Goal: Information Seeking & Learning: Learn about a topic

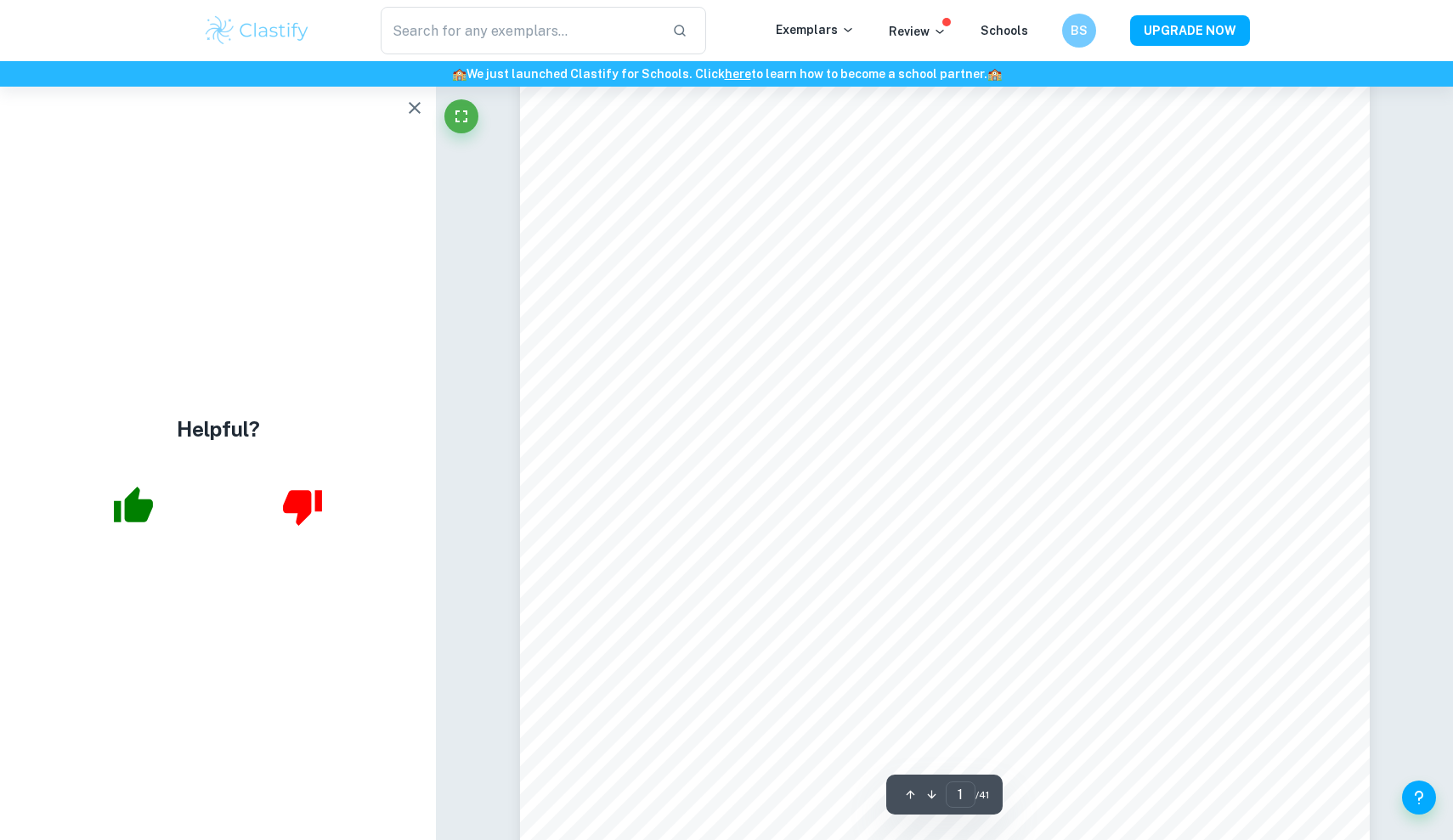
scroll to position [378, 0]
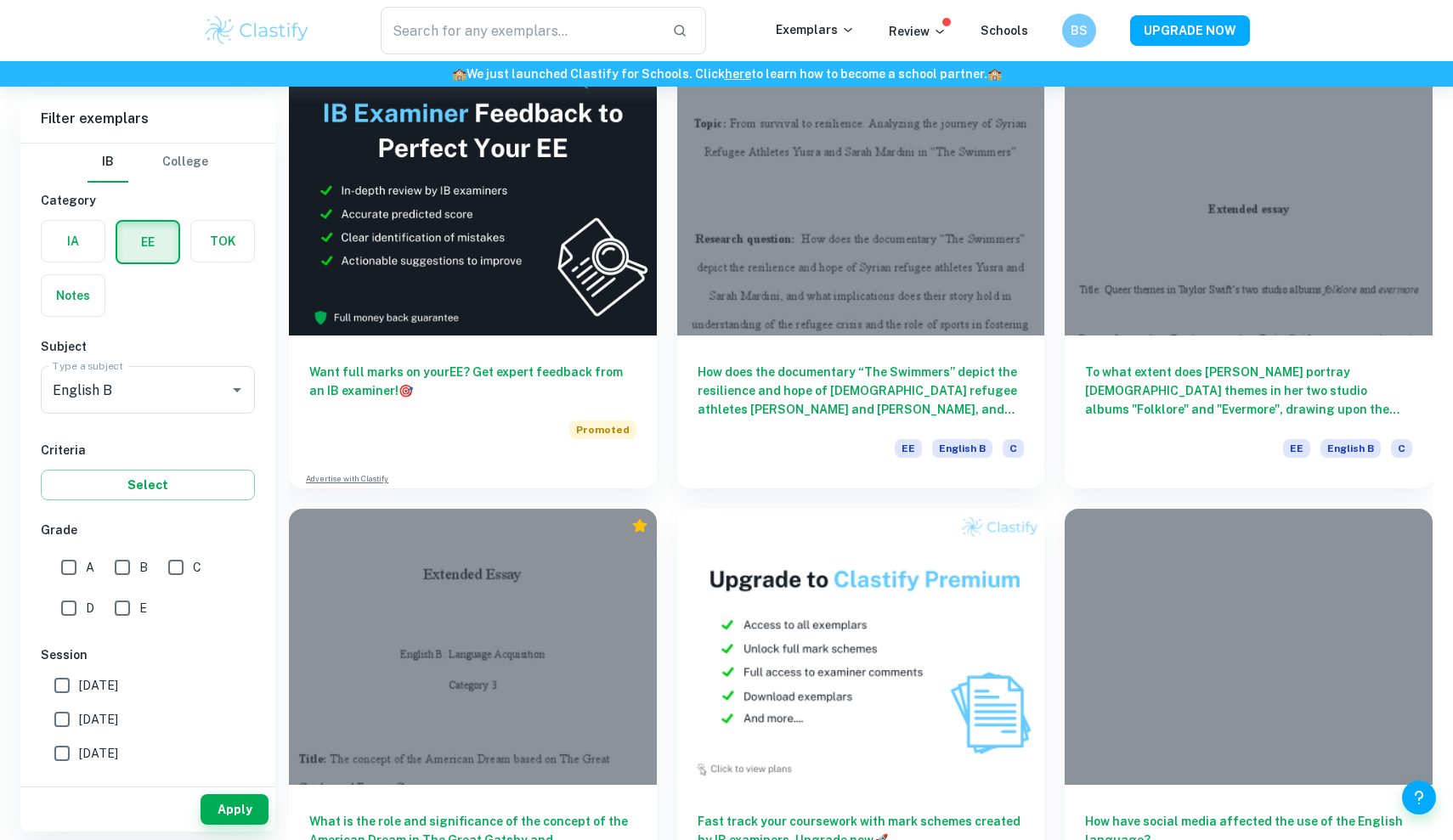
scroll to position [3364, 0]
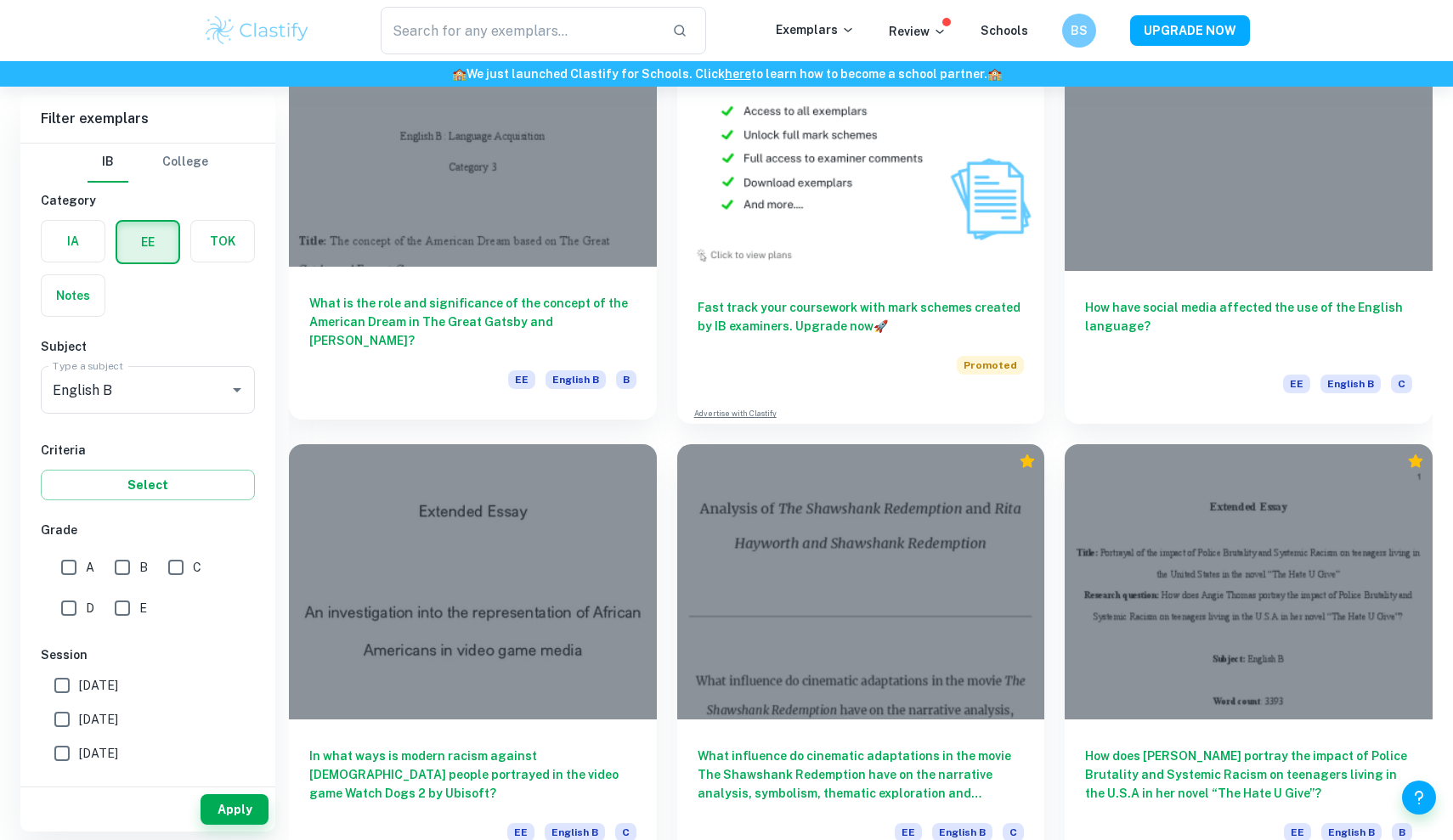
click at [559, 224] on div at bounding box center [472, 127] width 368 height 275
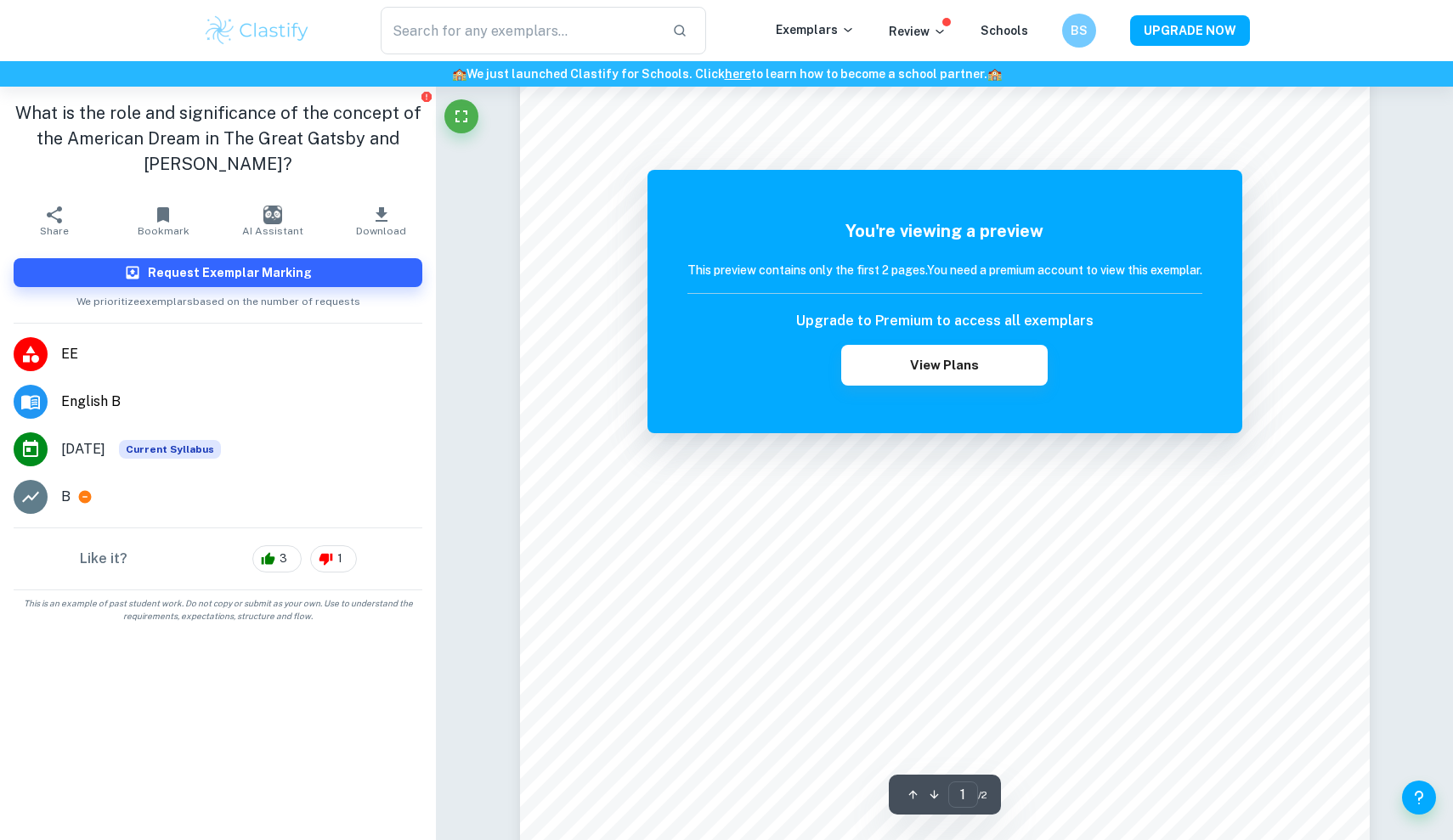
scroll to position [275, 0]
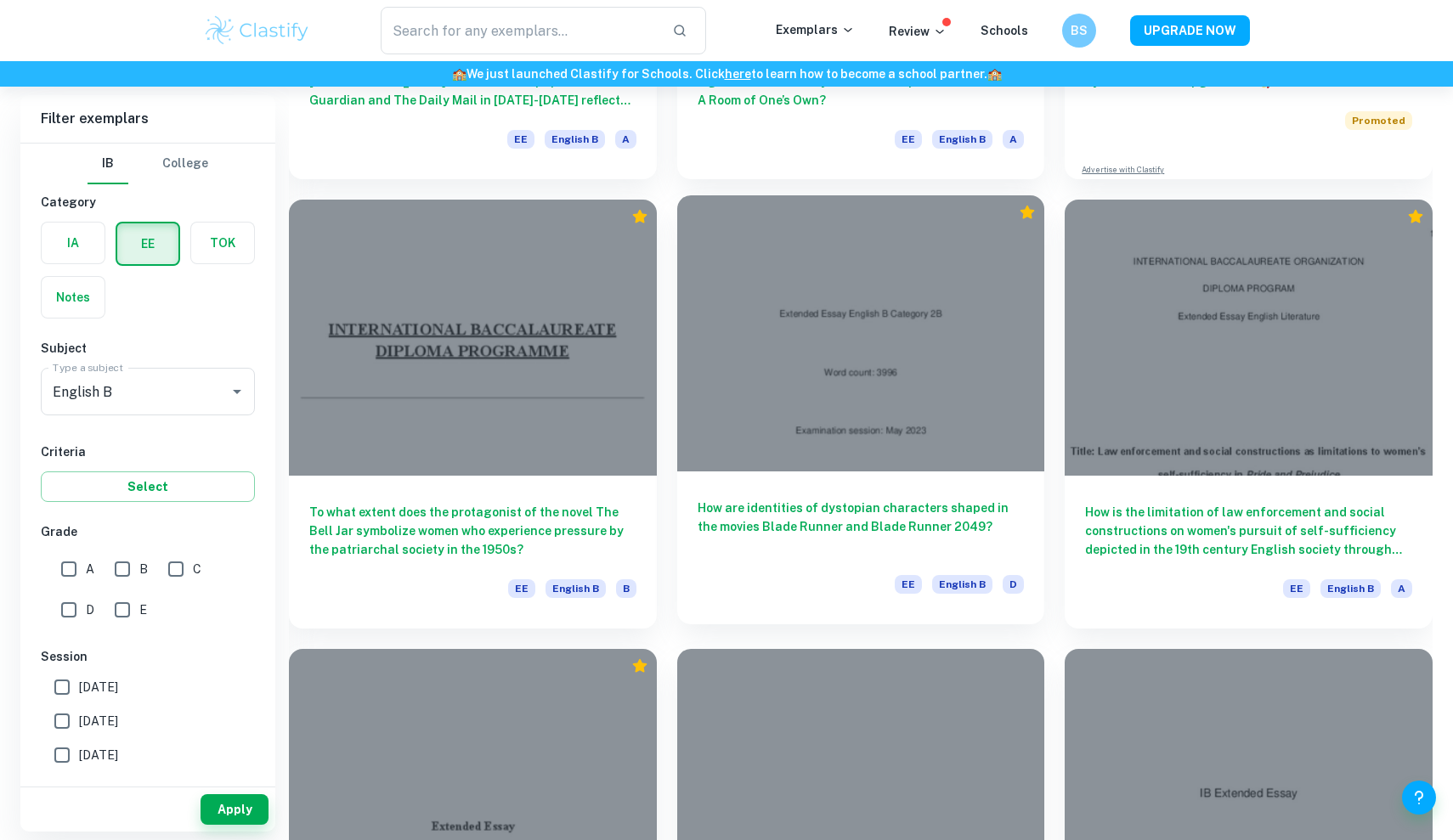
scroll to position [5856, 0]
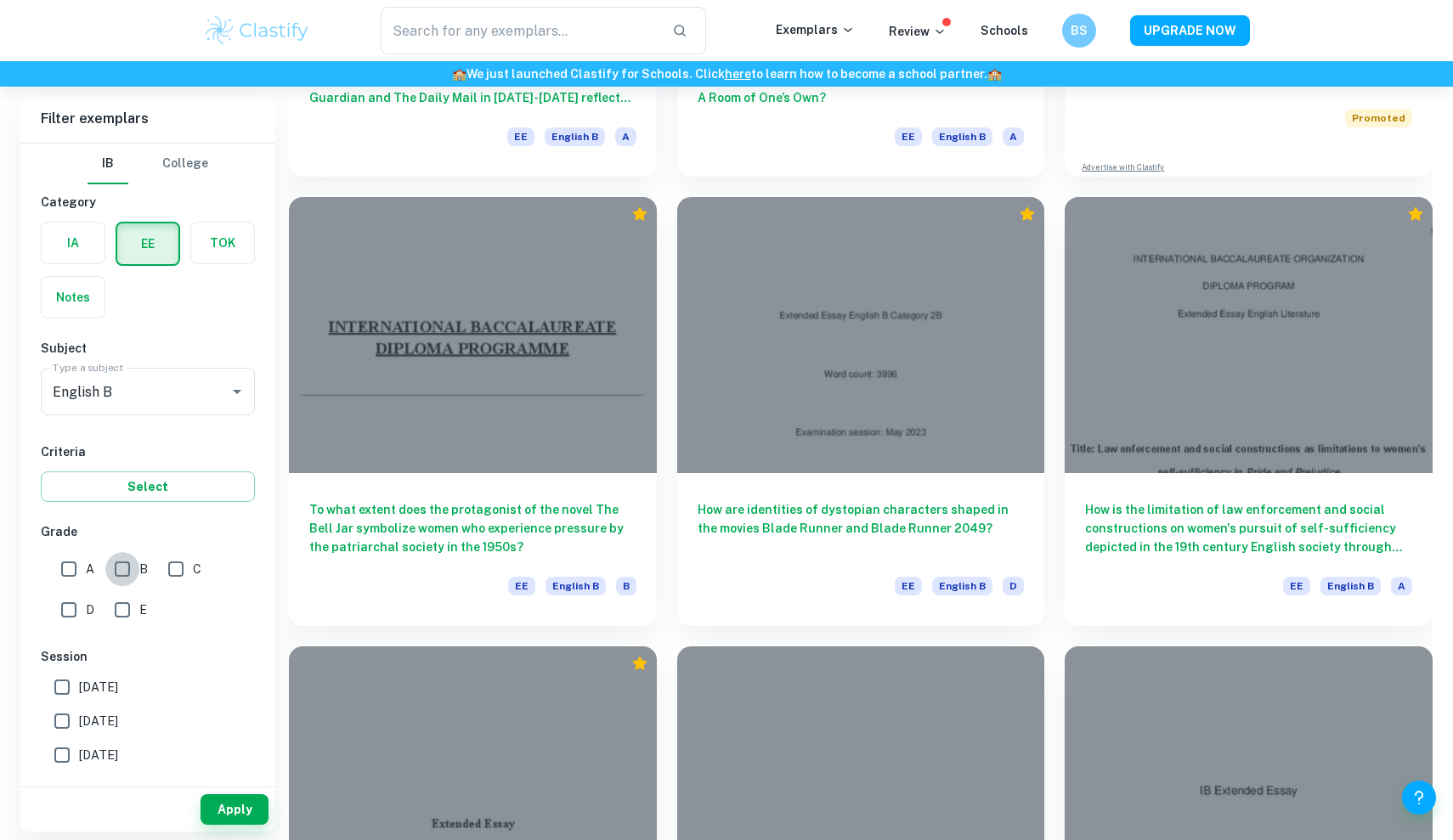
click at [124, 564] on input "B" at bounding box center [122, 569] width 34 height 34
checkbox input "true"
click at [230, 816] on button "Apply" at bounding box center [235, 809] width 68 height 31
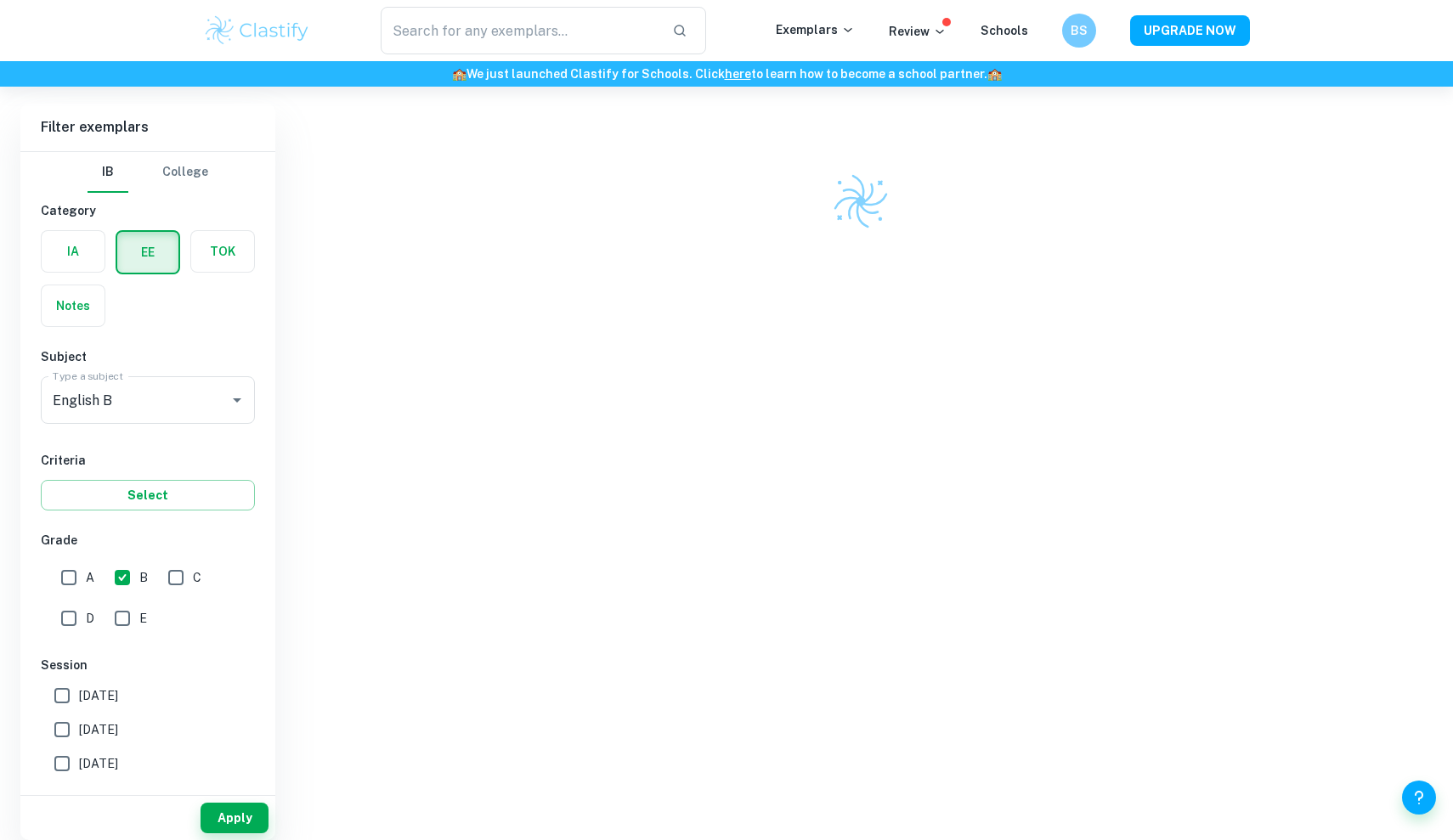
scroll to position [95, 0]
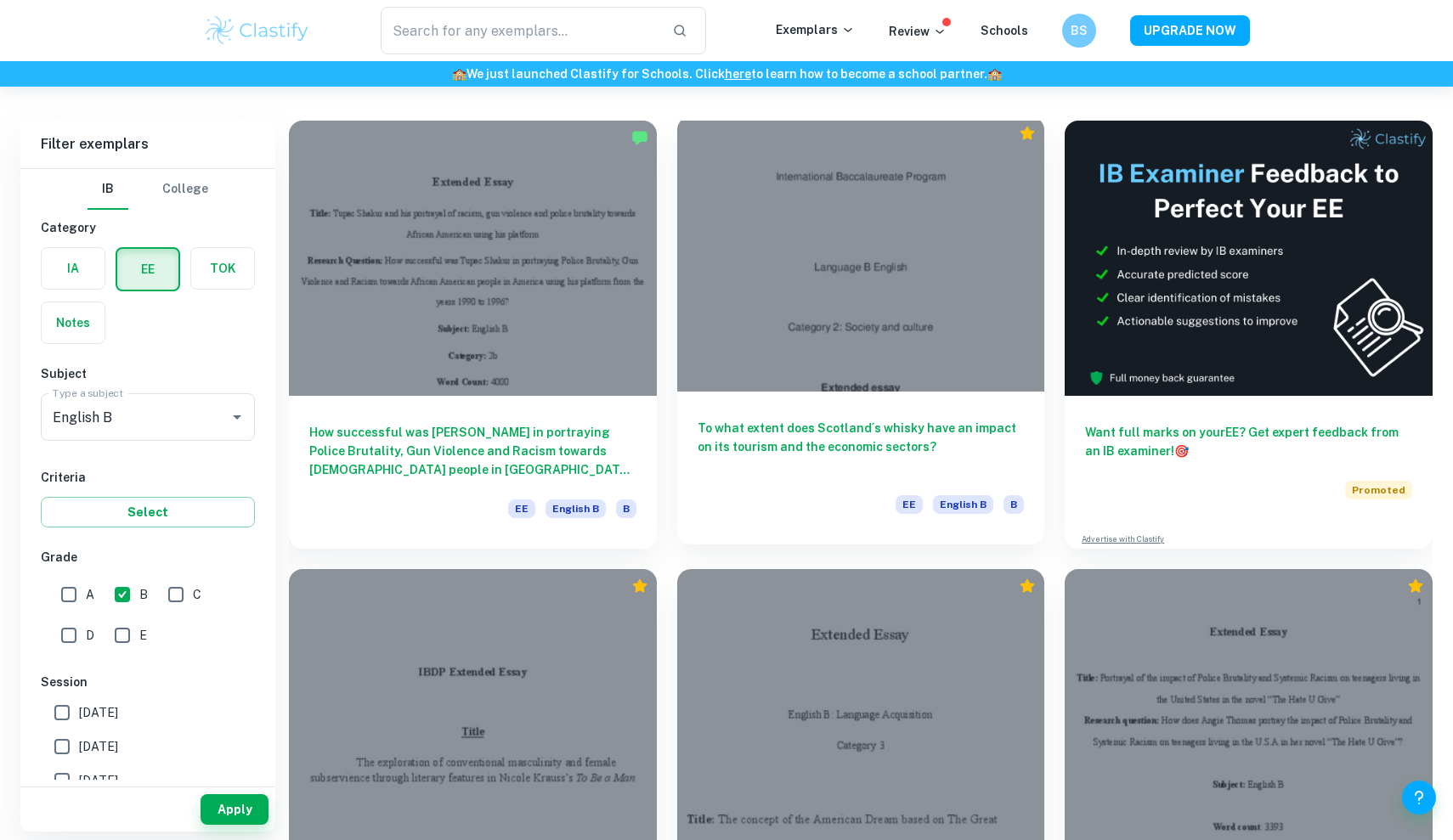
click at [849, 324] on div at bounding box center [861, 253] width 368 height 275
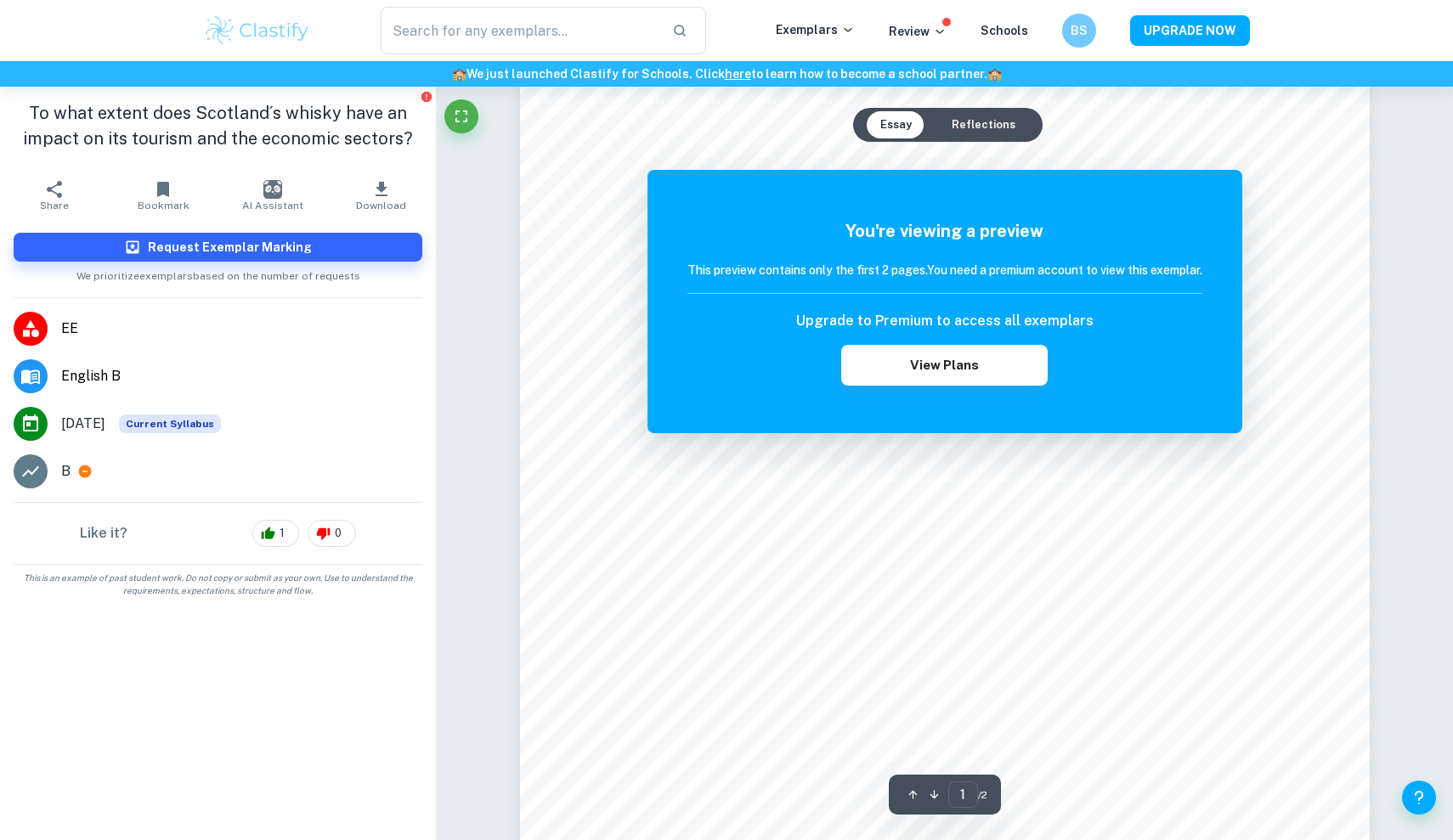
scroll to position [59, 0]
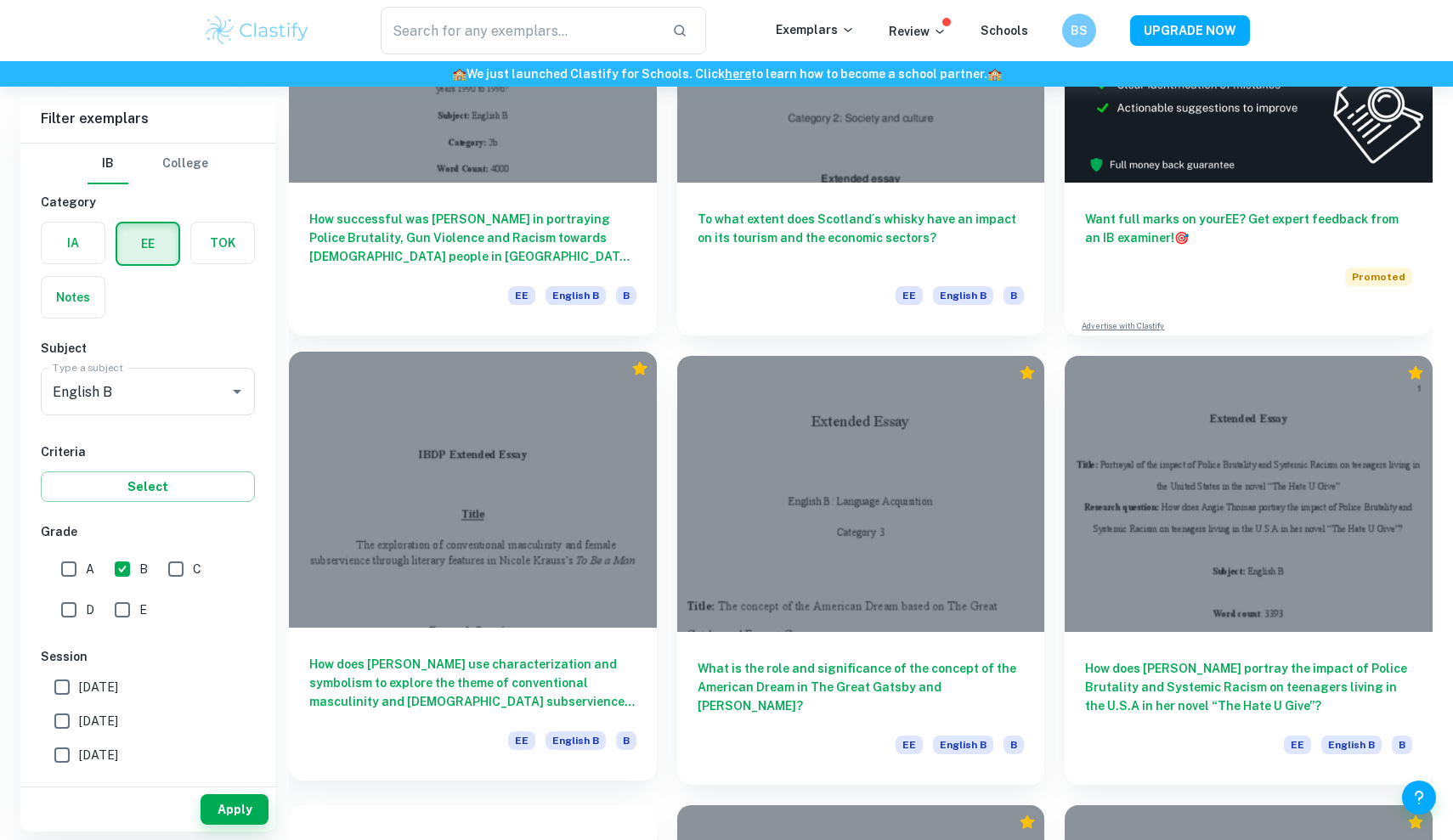
scroll to position [303, 0]
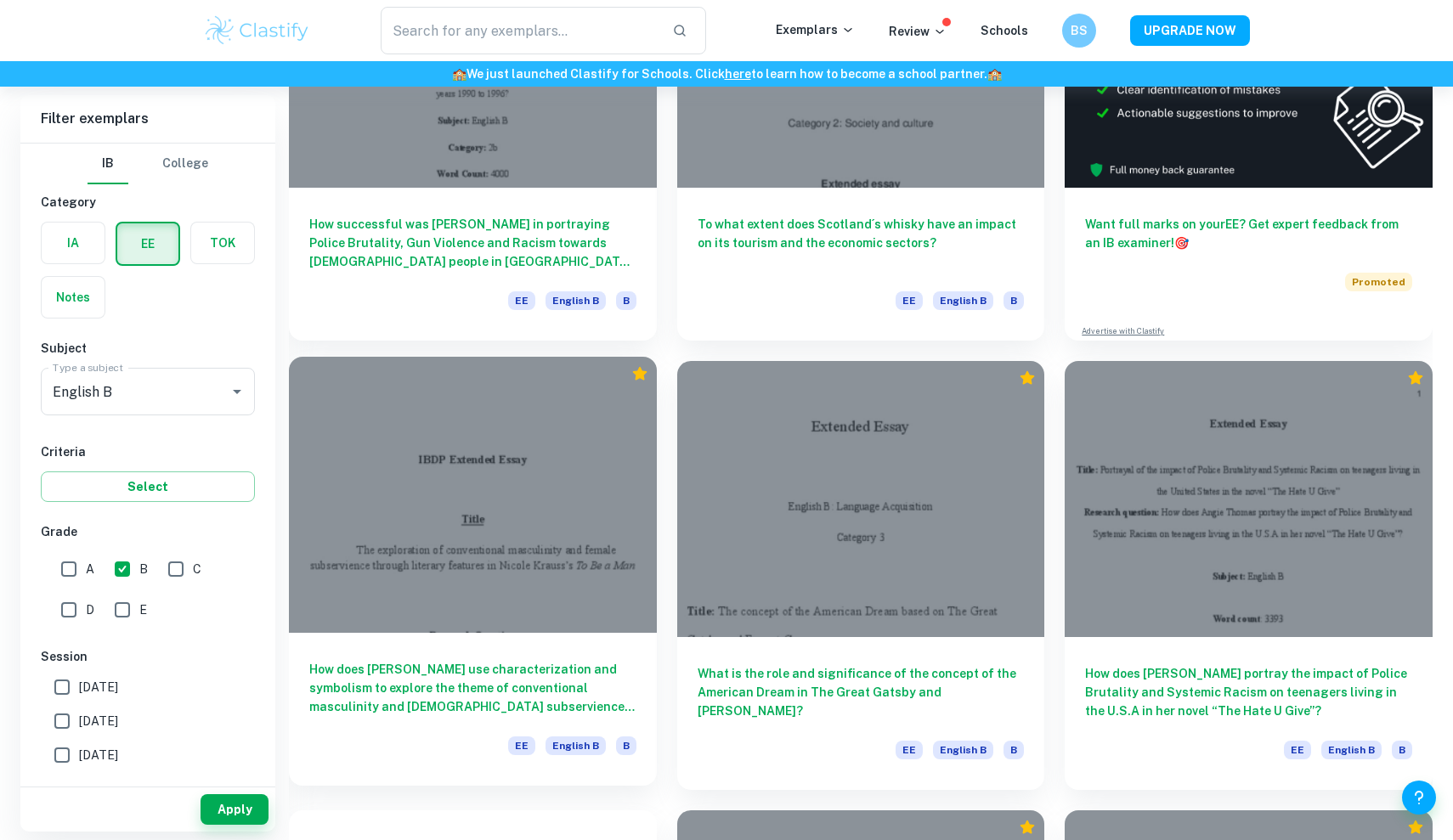
click at [479, 421] on div at bounding box center [472, 494] width 368 height 275
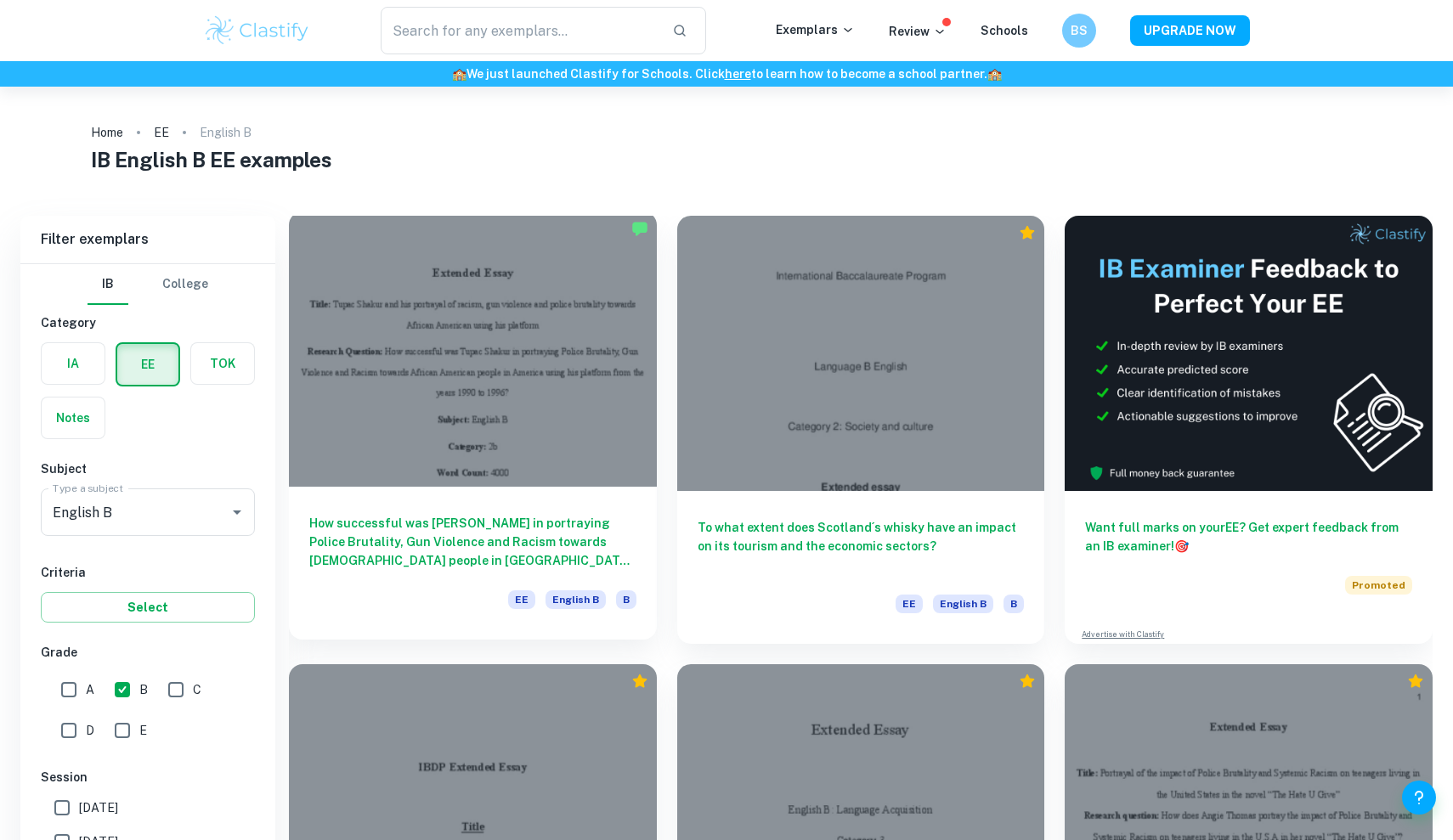
scroll to position [303, 0]
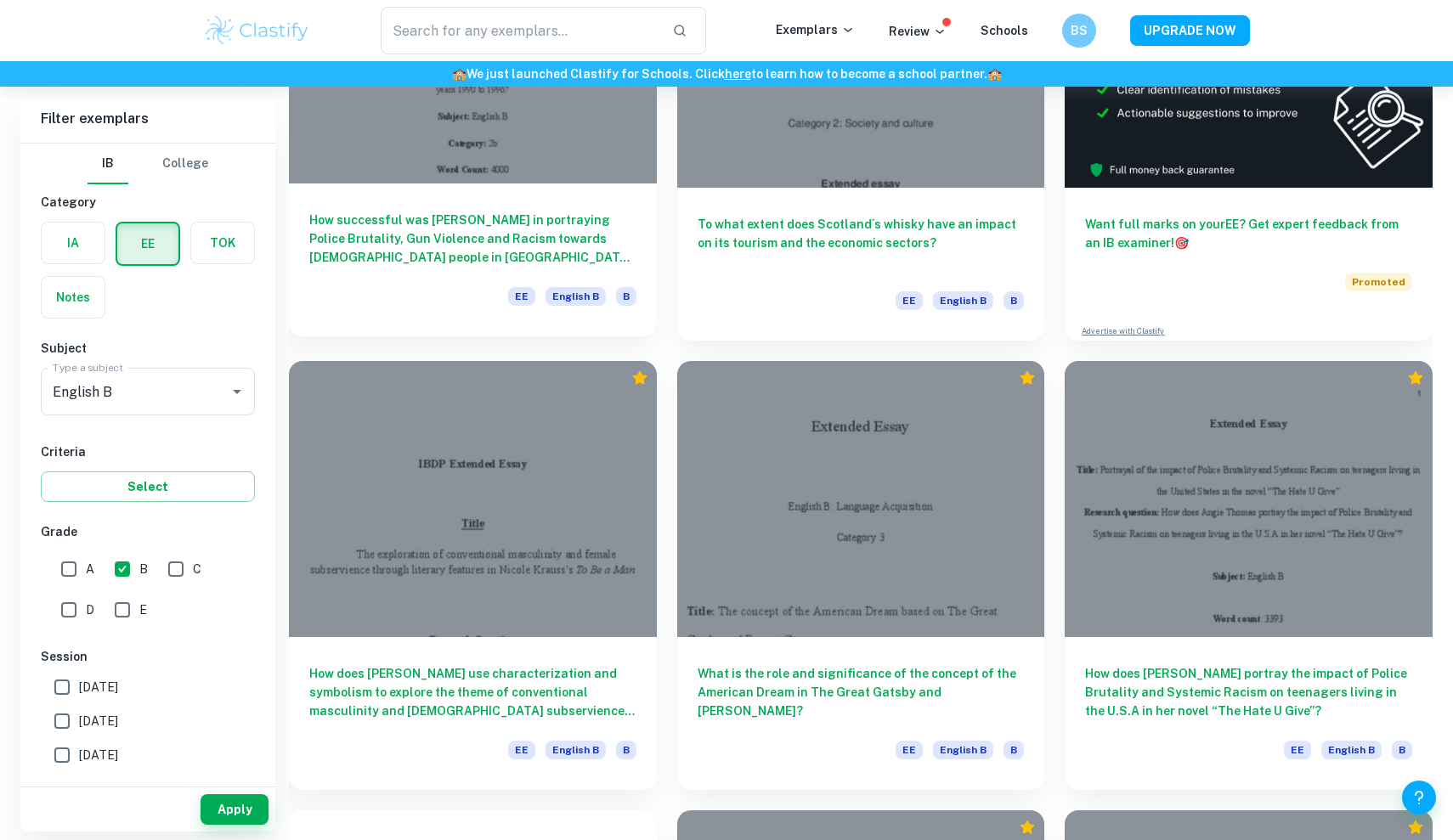
click at [491, 125] on div at bounding box center [472, 45] width 368 height 275
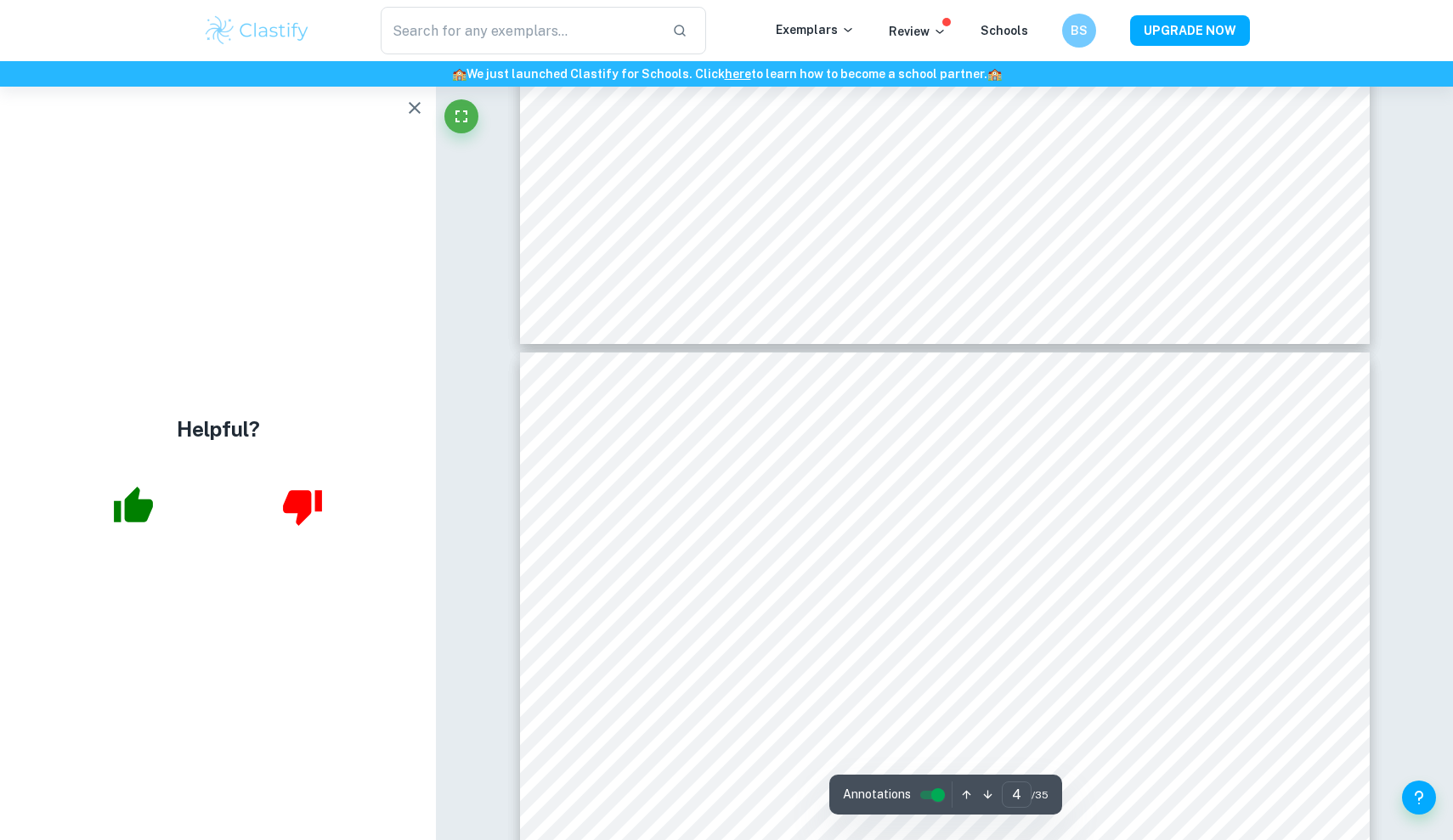
scroll to position [3347, 0]
click at [414, 111] on icon "button" at bounding box center [414, 107] width 20 height 20
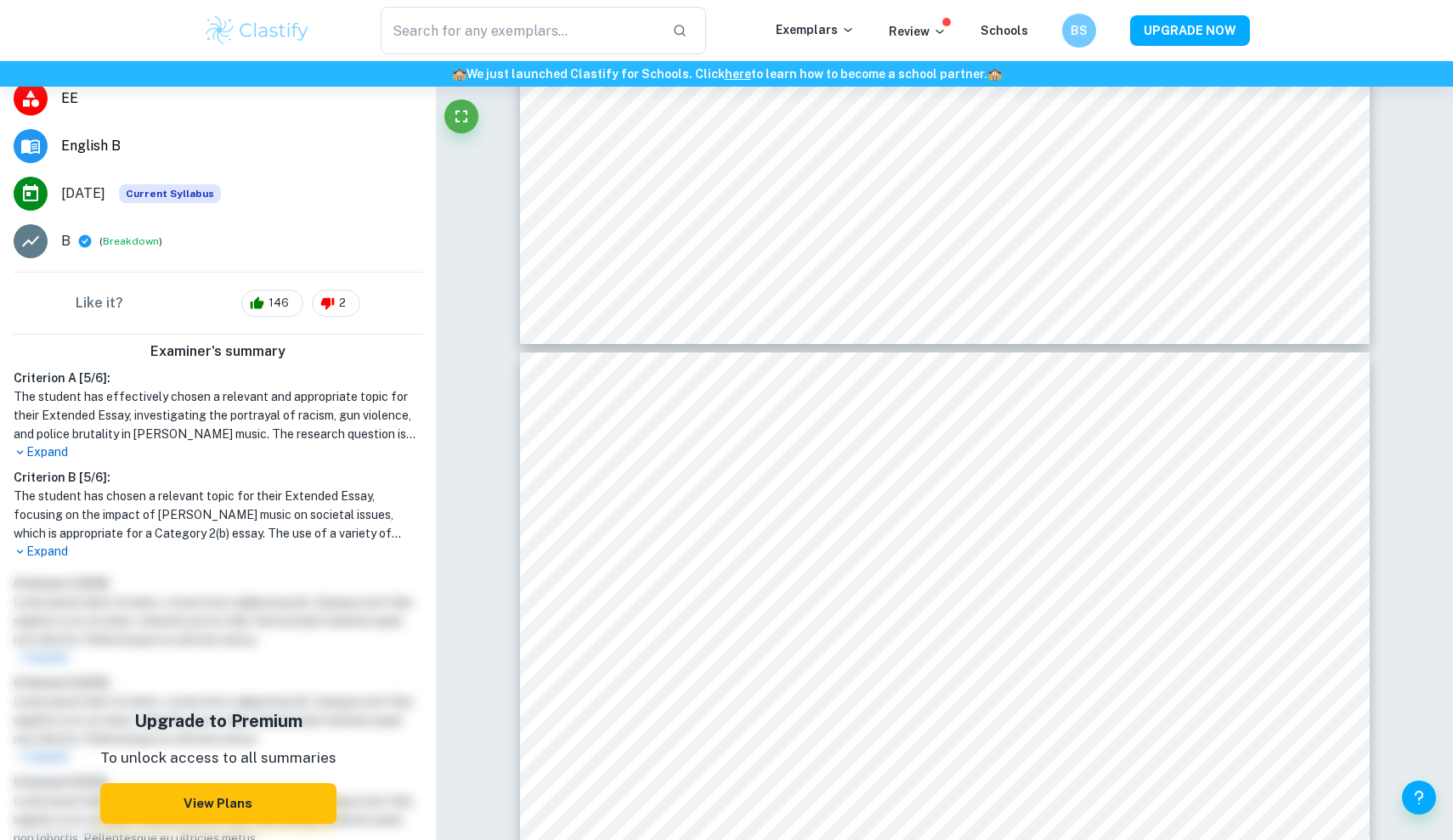
scroll to position [308, 0]
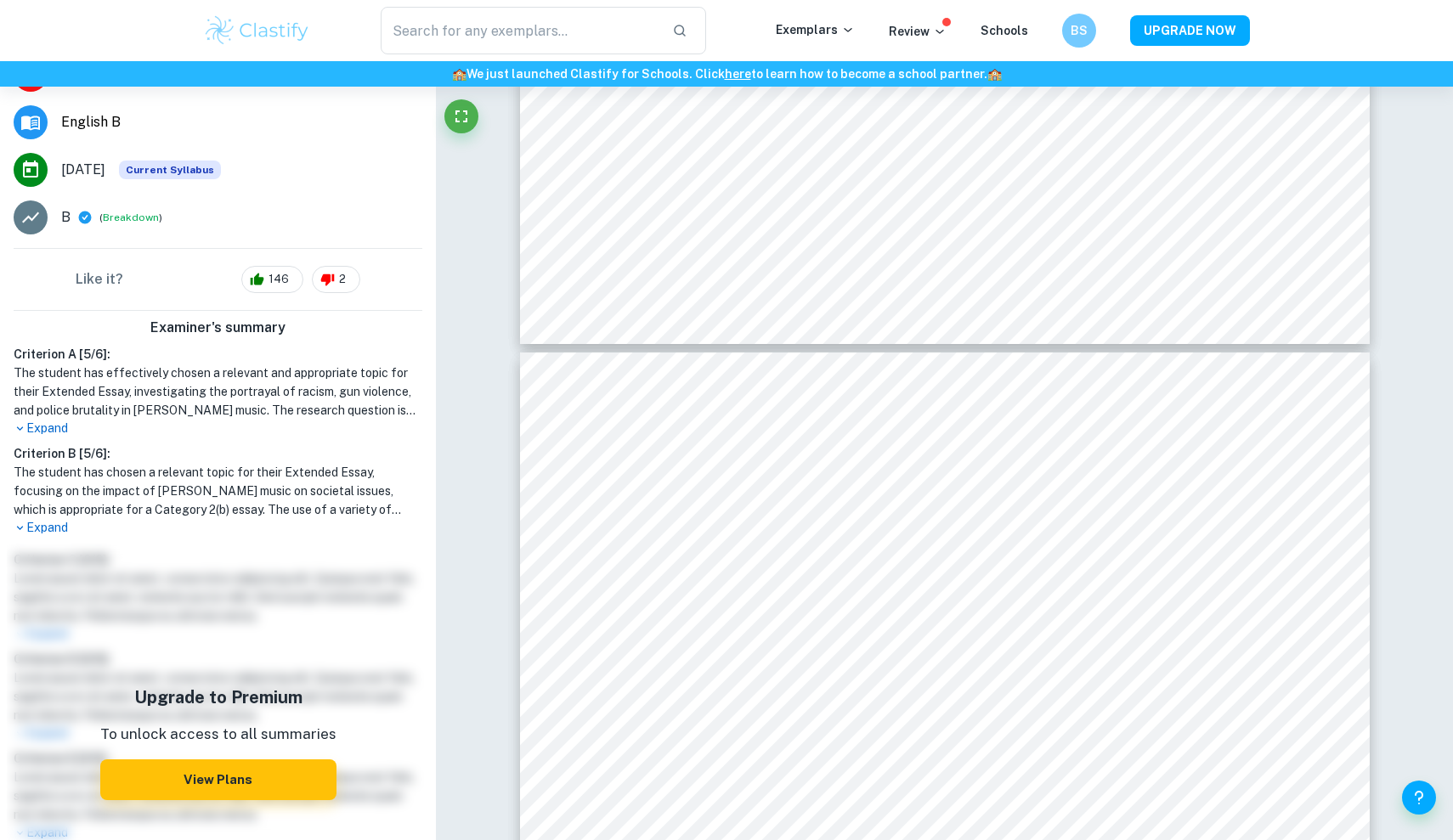
click at [62, 420] on p "Expand" at bounding box center [218, 429] width 409 height 17
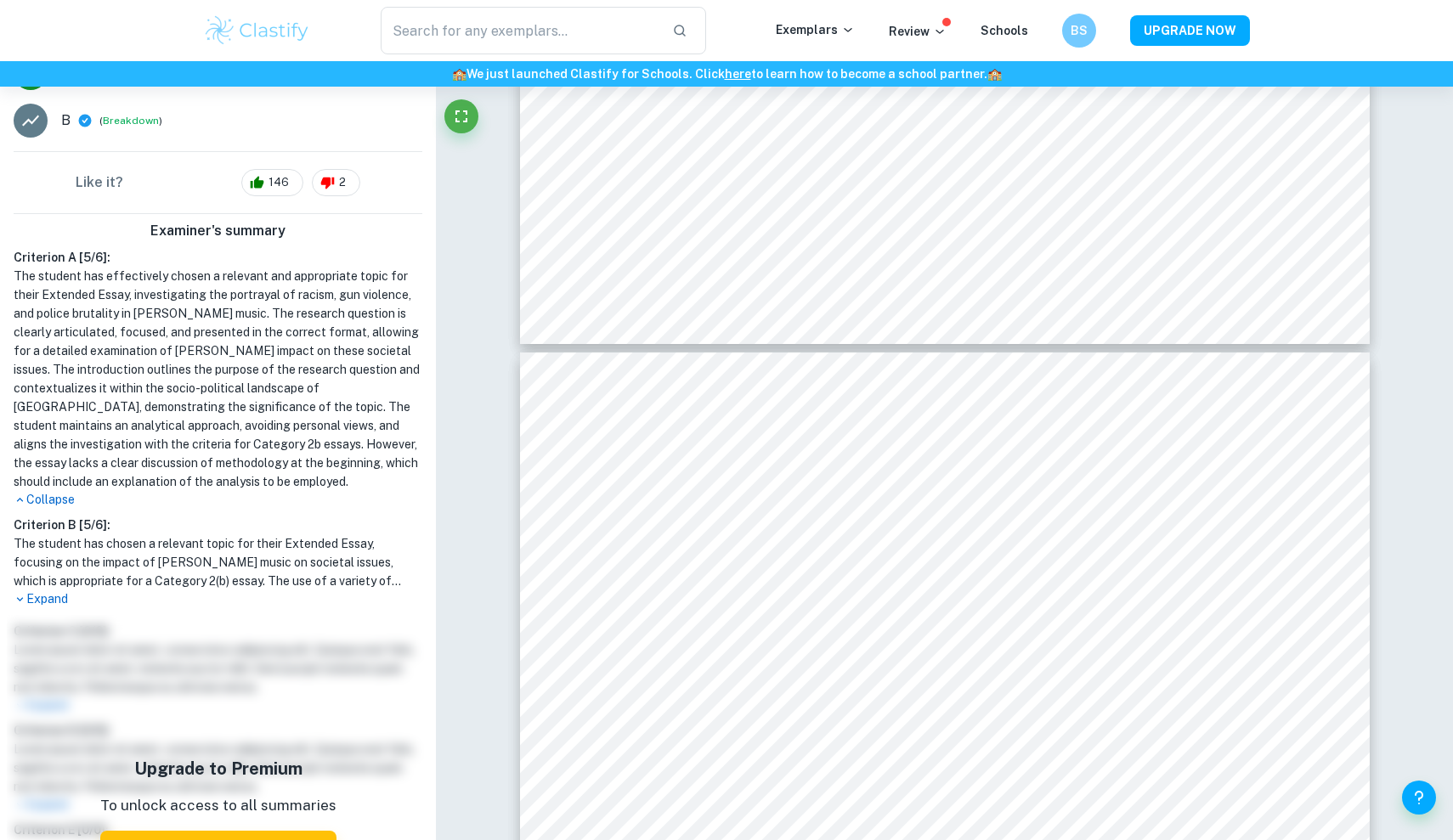
scroll to position [412, 0]
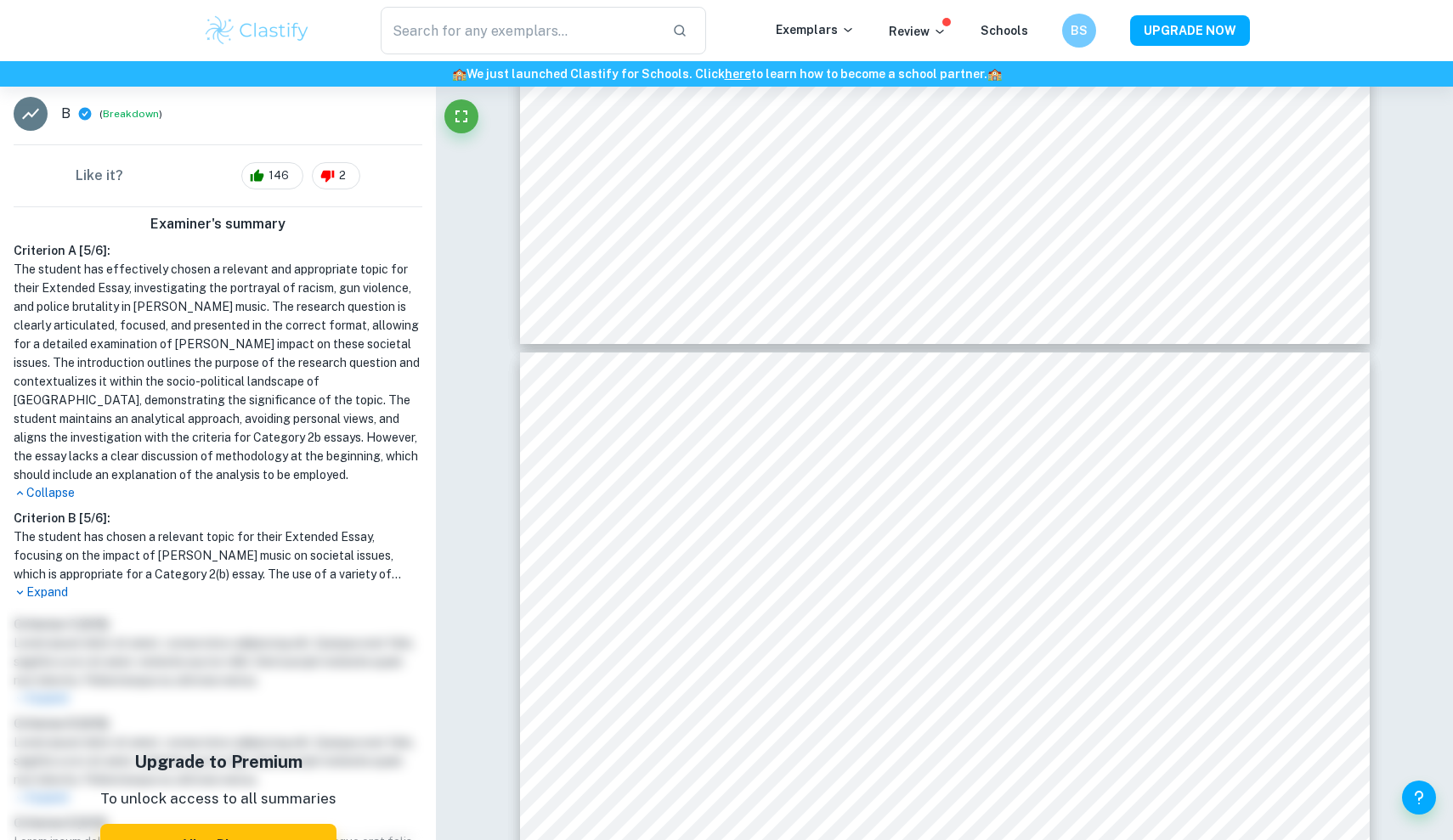
click at [55, 584] on p "Expand" at bounding box center [218, 593] width 409 height 17
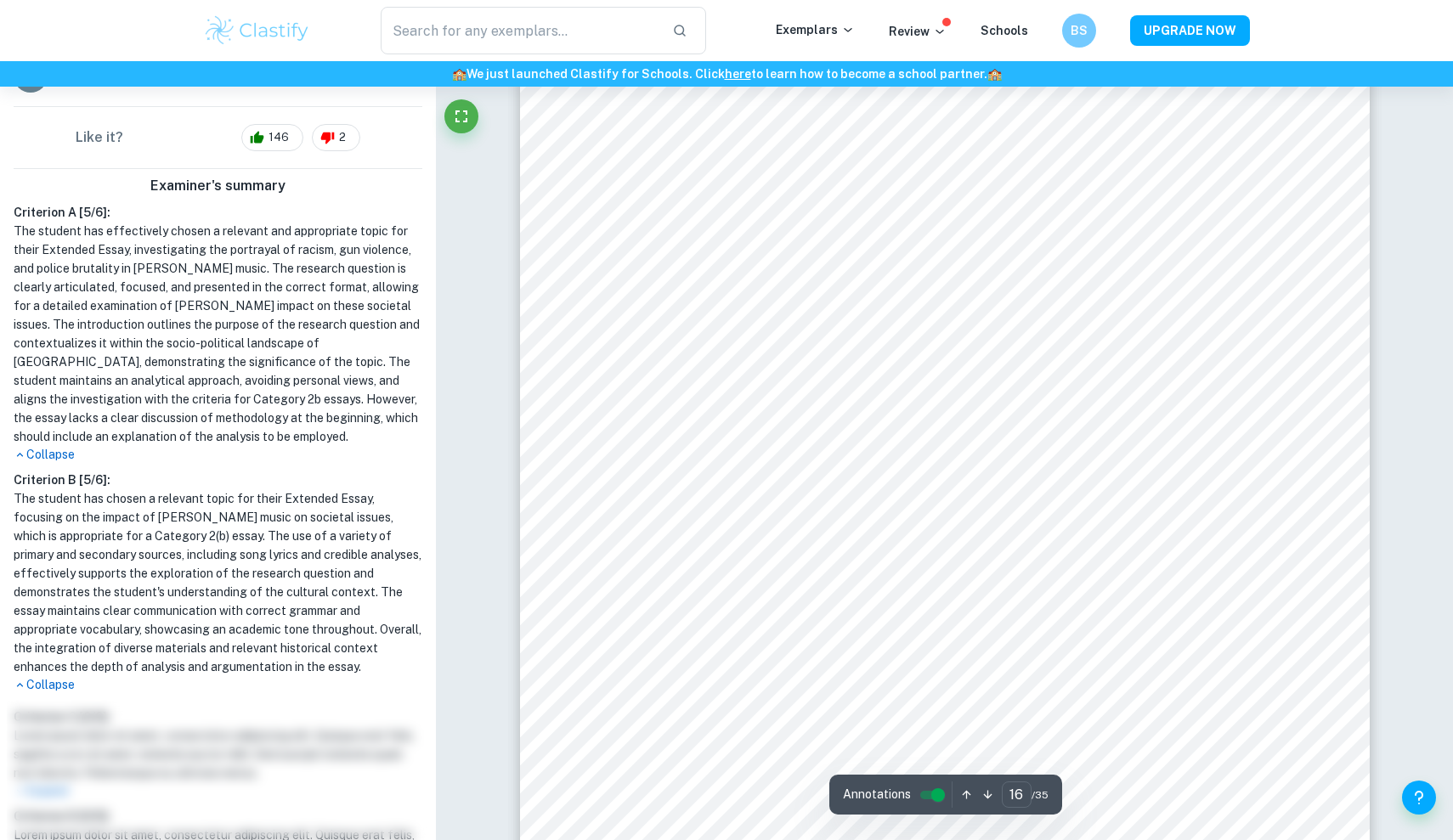
scroll to position [17358, 0]
type input "4"
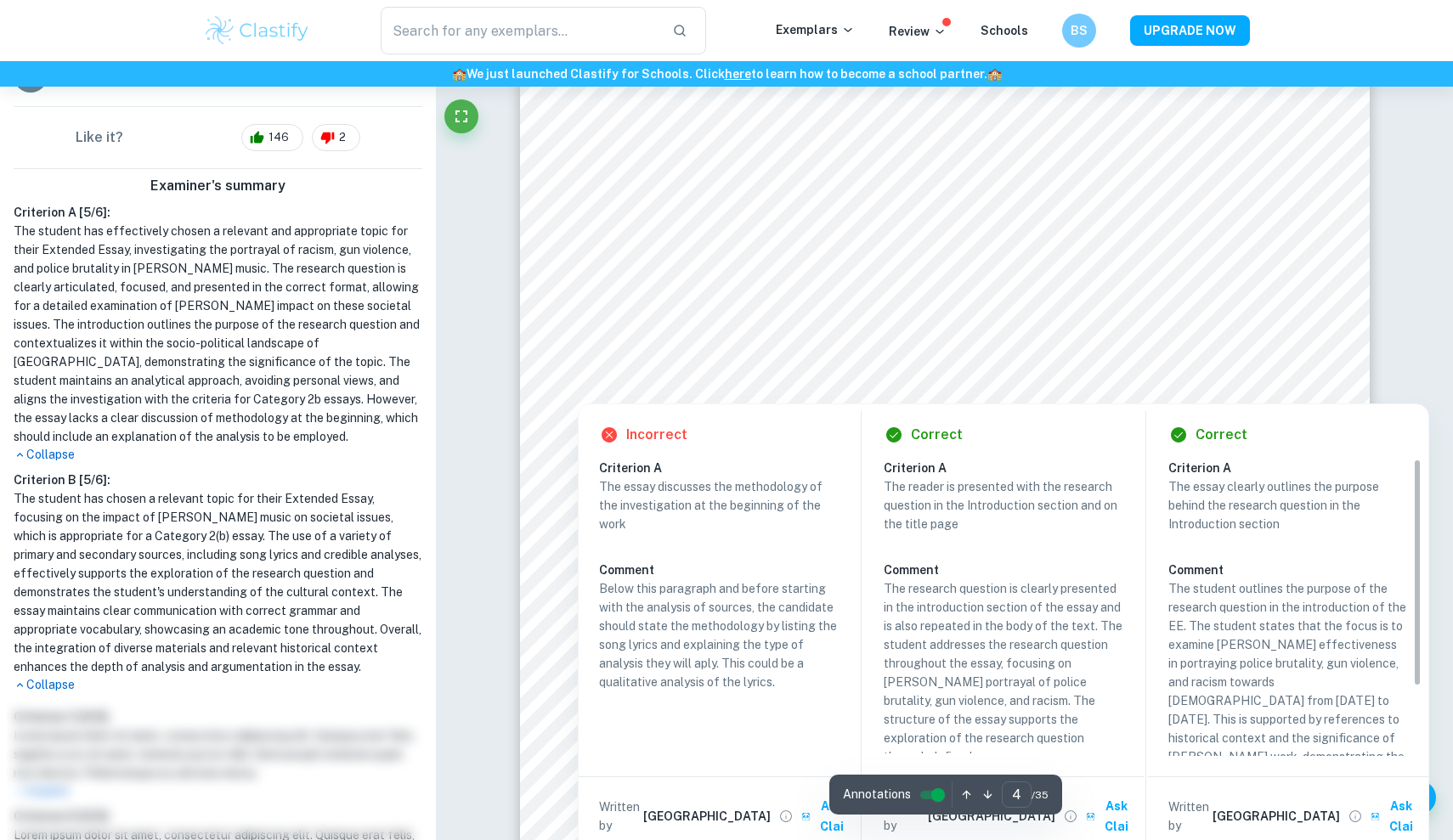
scroll to position [3823, 0]
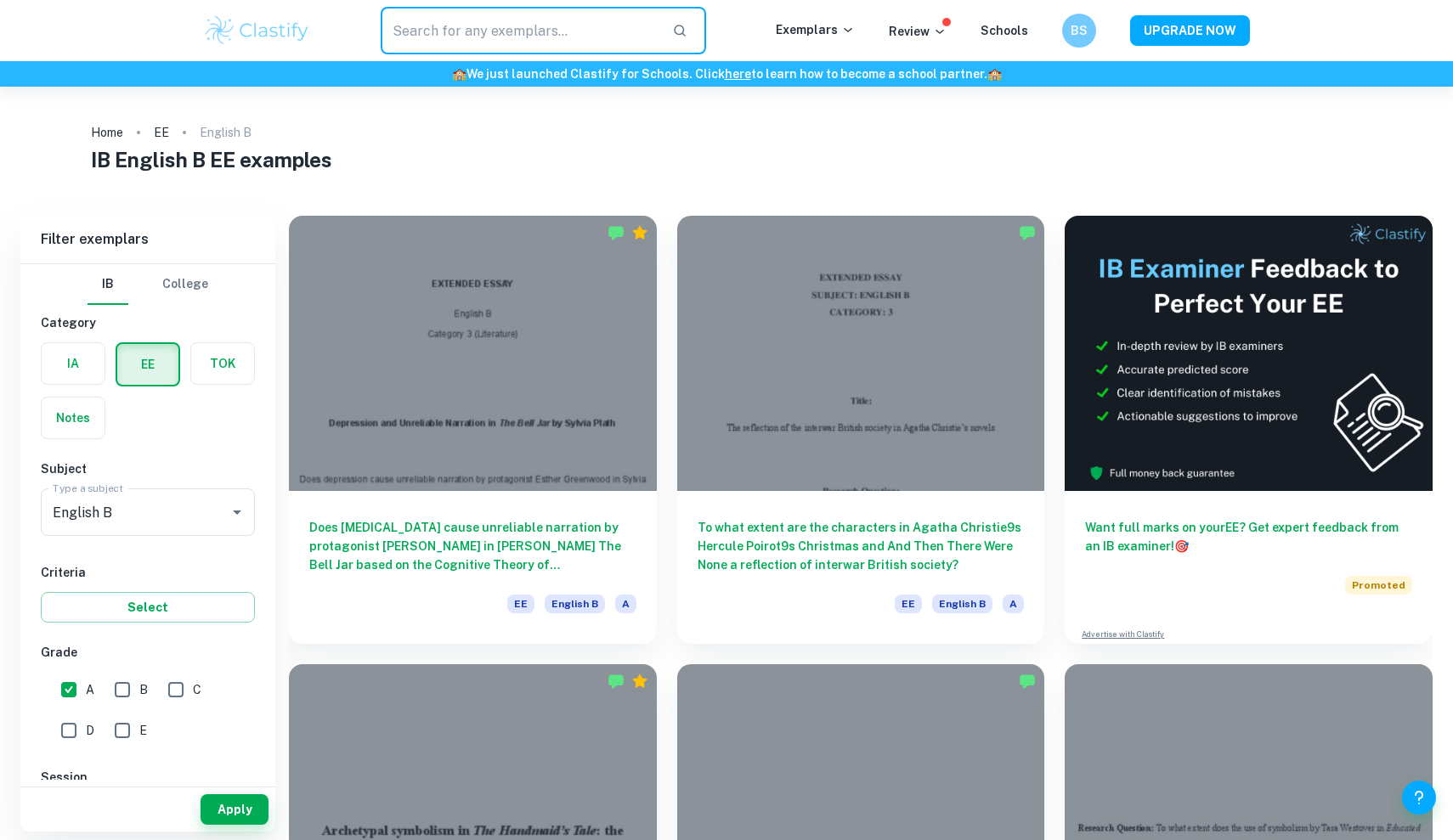
click at [560, 27] on input "text" at bounding box center [520, 31] width 278 height 47
type input "whiskey"
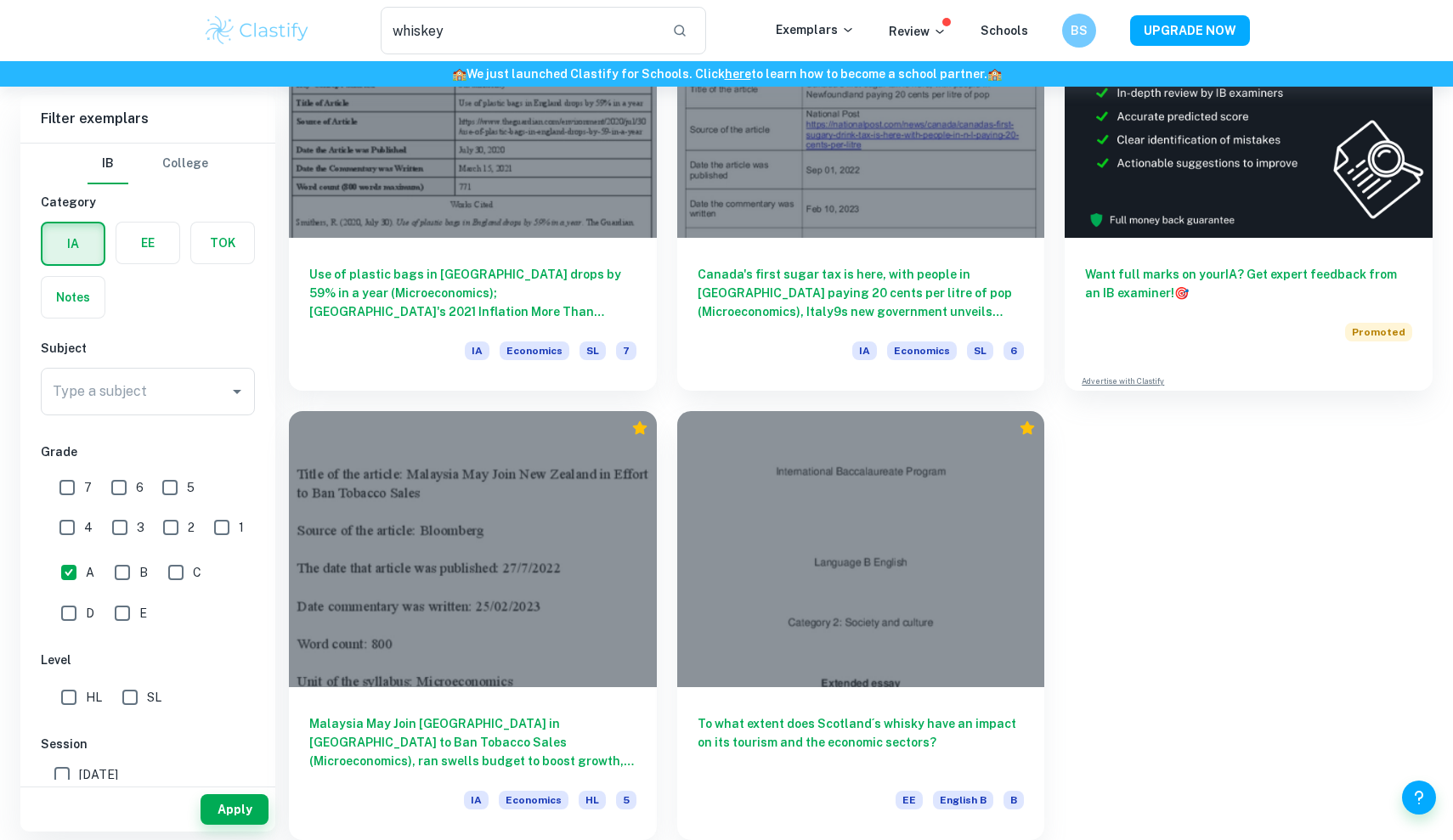
scroll to position [223, 0]
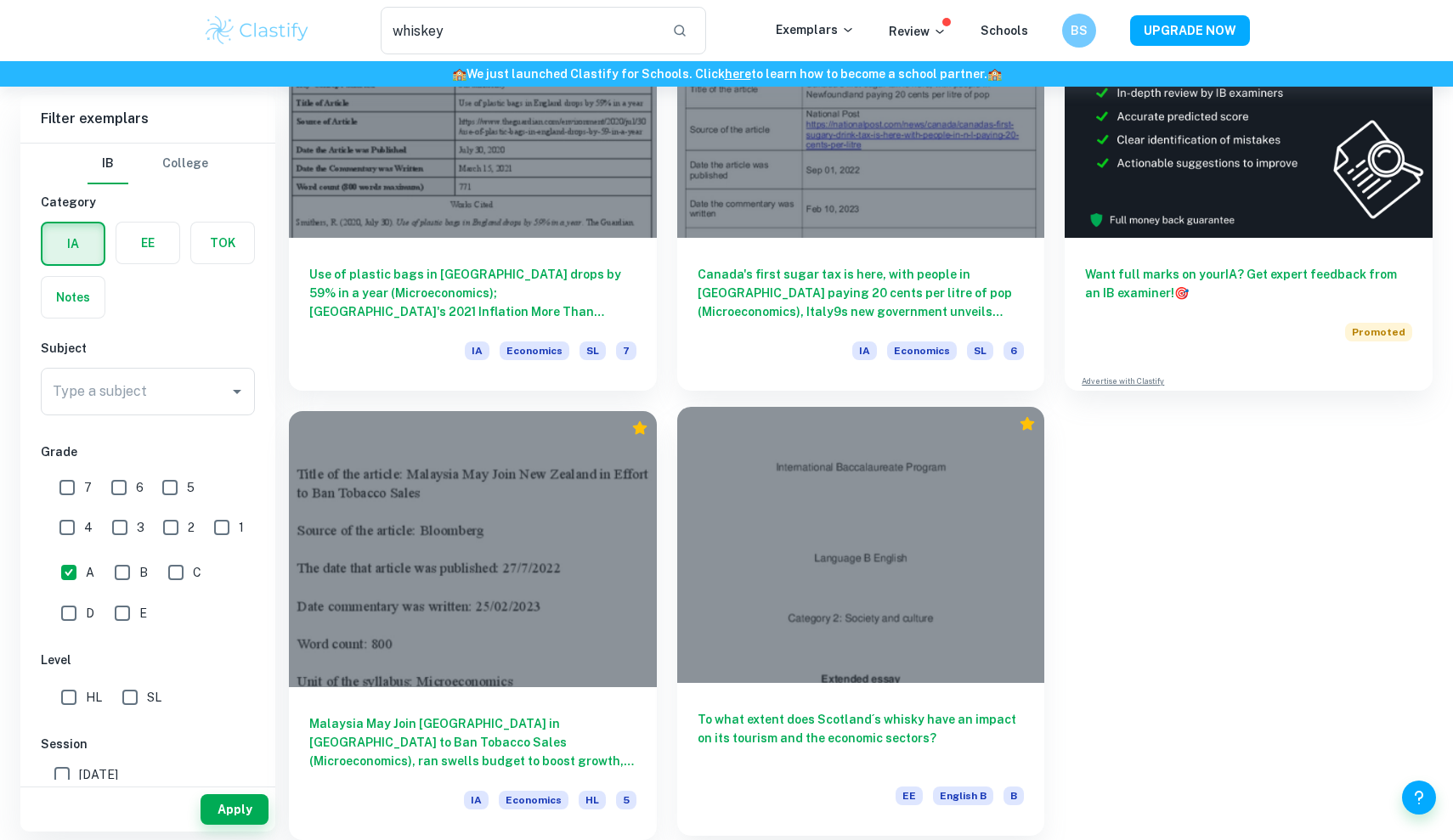
click at [871, 618] on div at bounding box center [861, 544] width 368 height 275
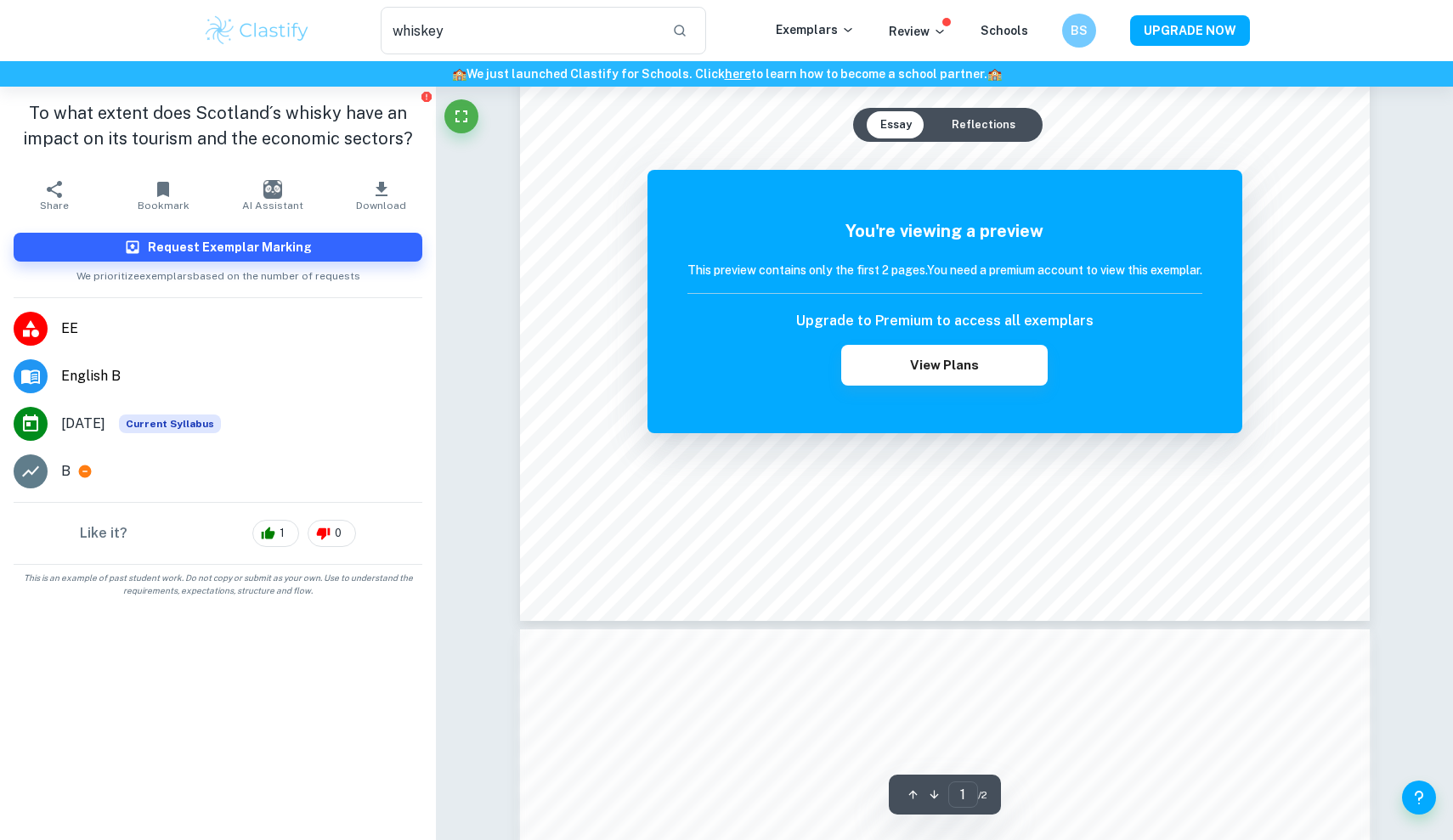
scroll to position [682, 0]
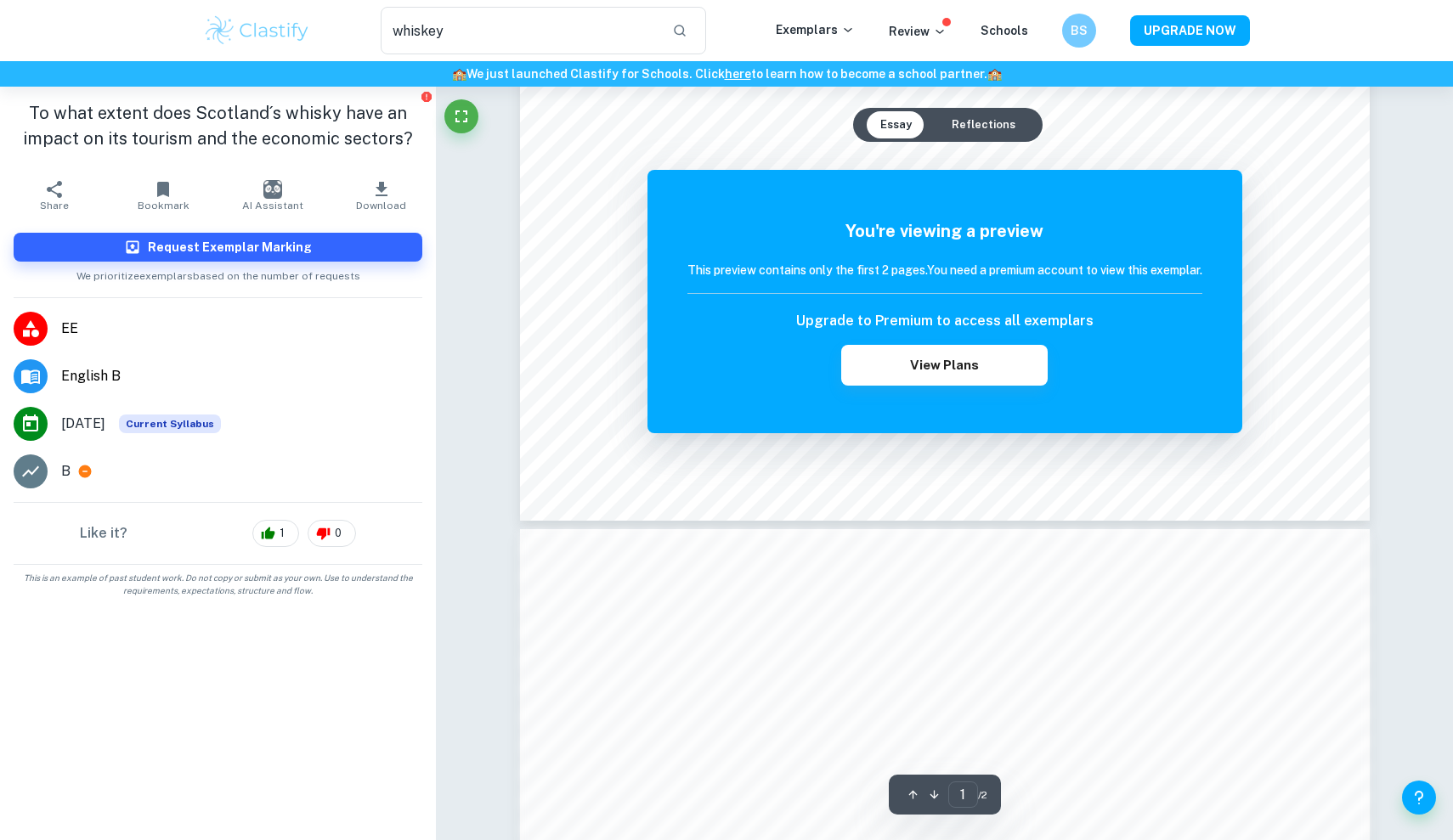
click at [992, 118] on button "Reflections" at bounding box center [983, 124] width 91 height 27
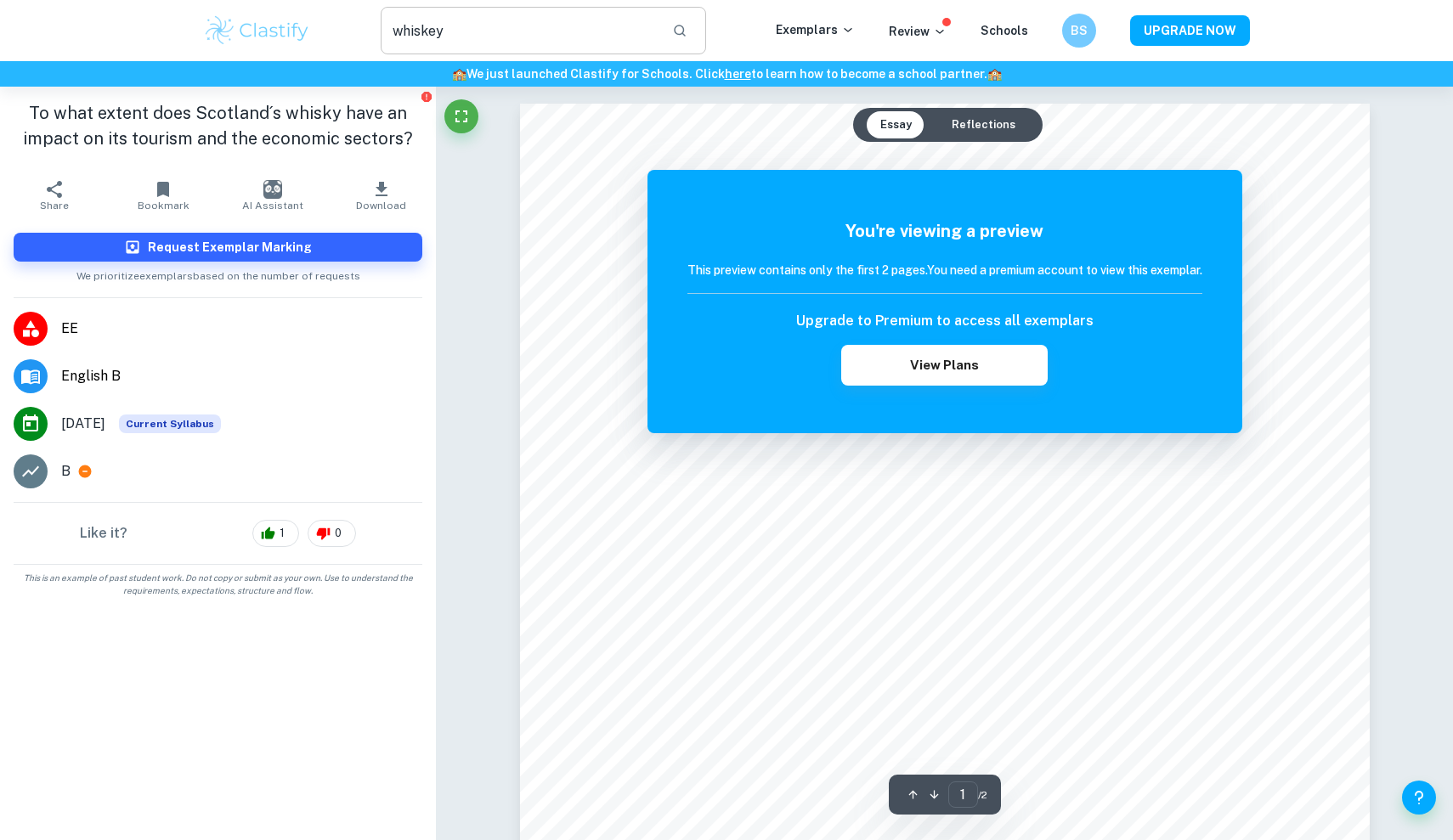
click at [603, 34] on input "whiskey" at bounding box center [520, 31] width 278 height 47
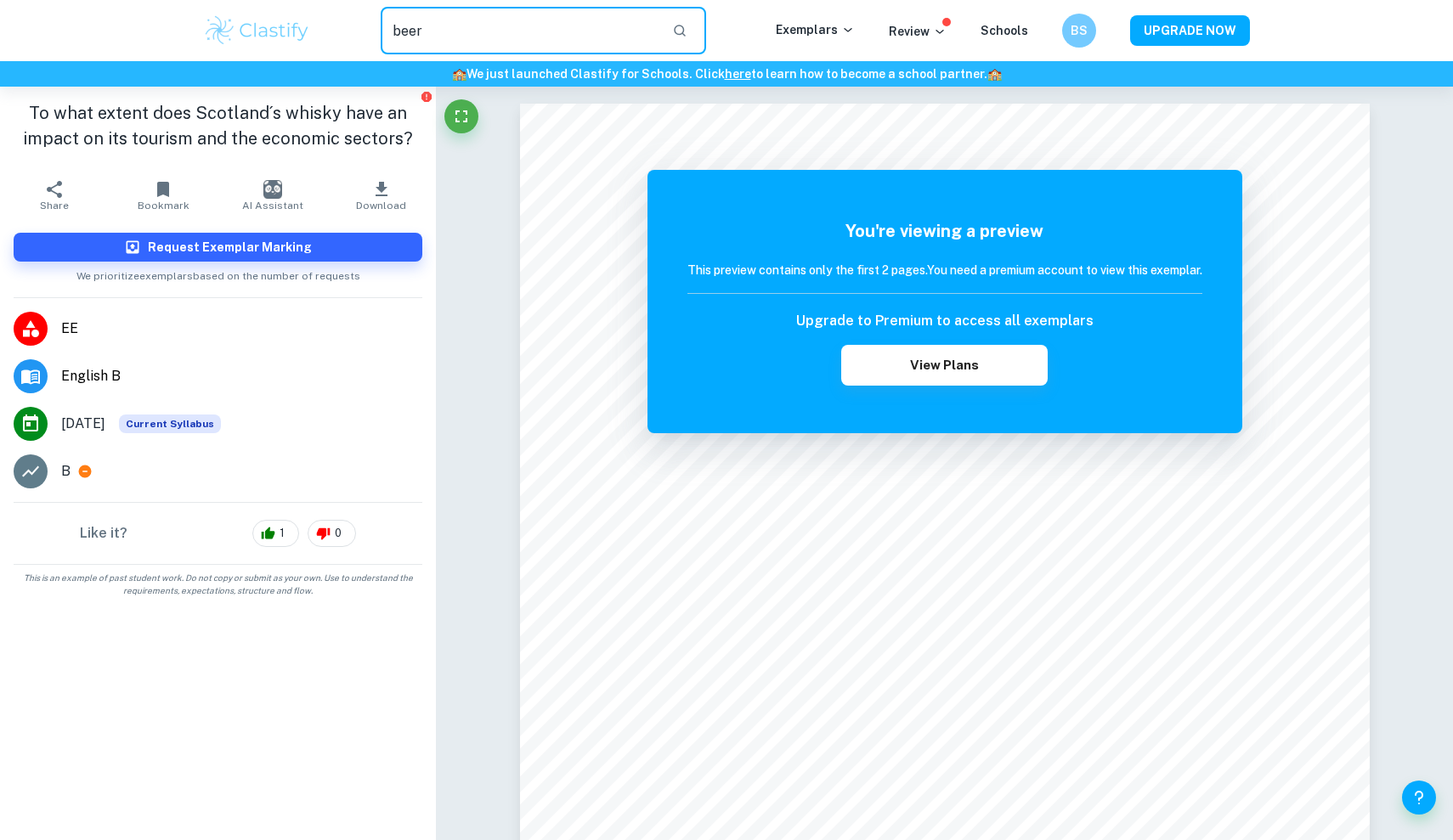
type input "beer"
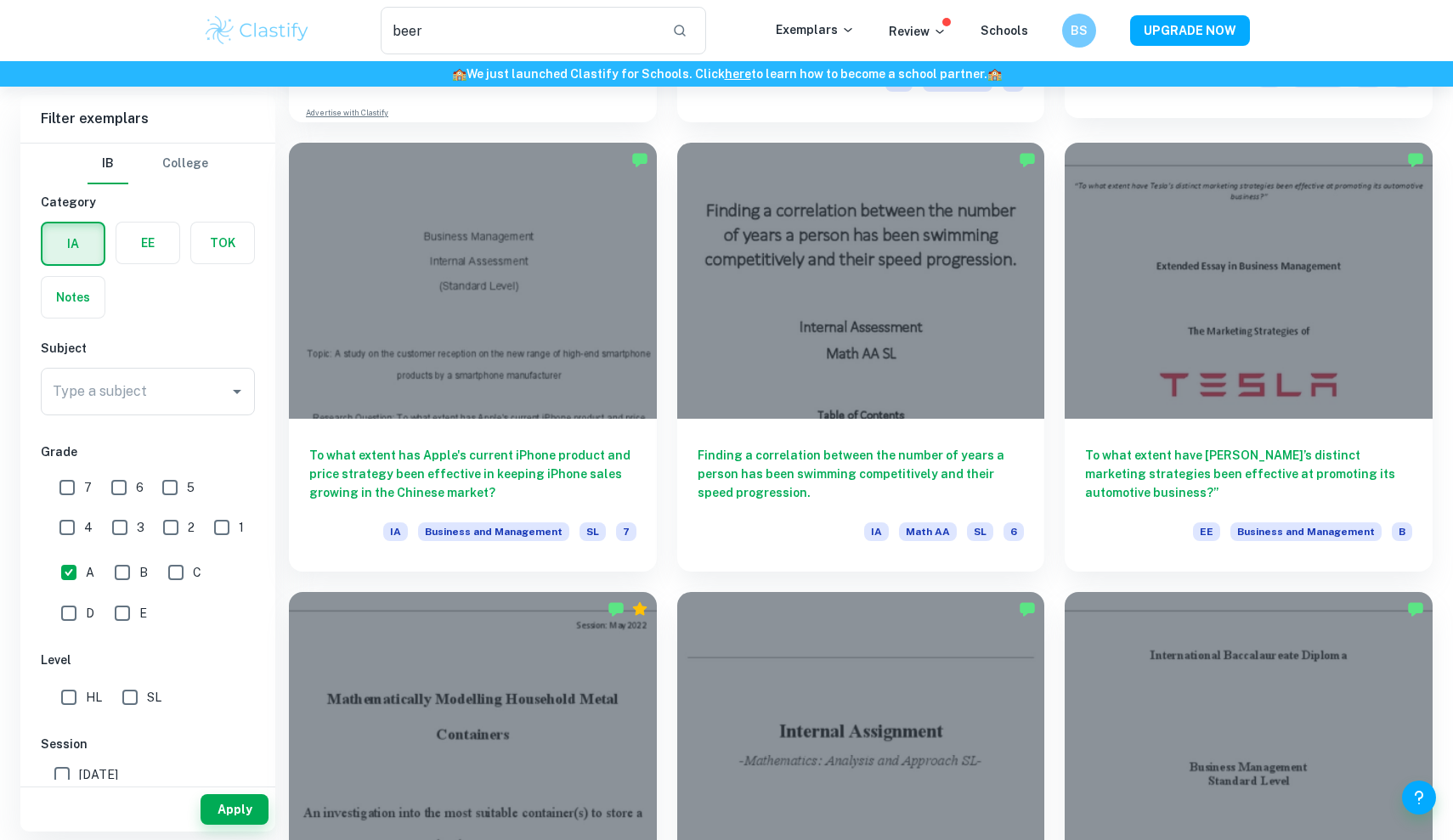
scroll to position [1393, 0]
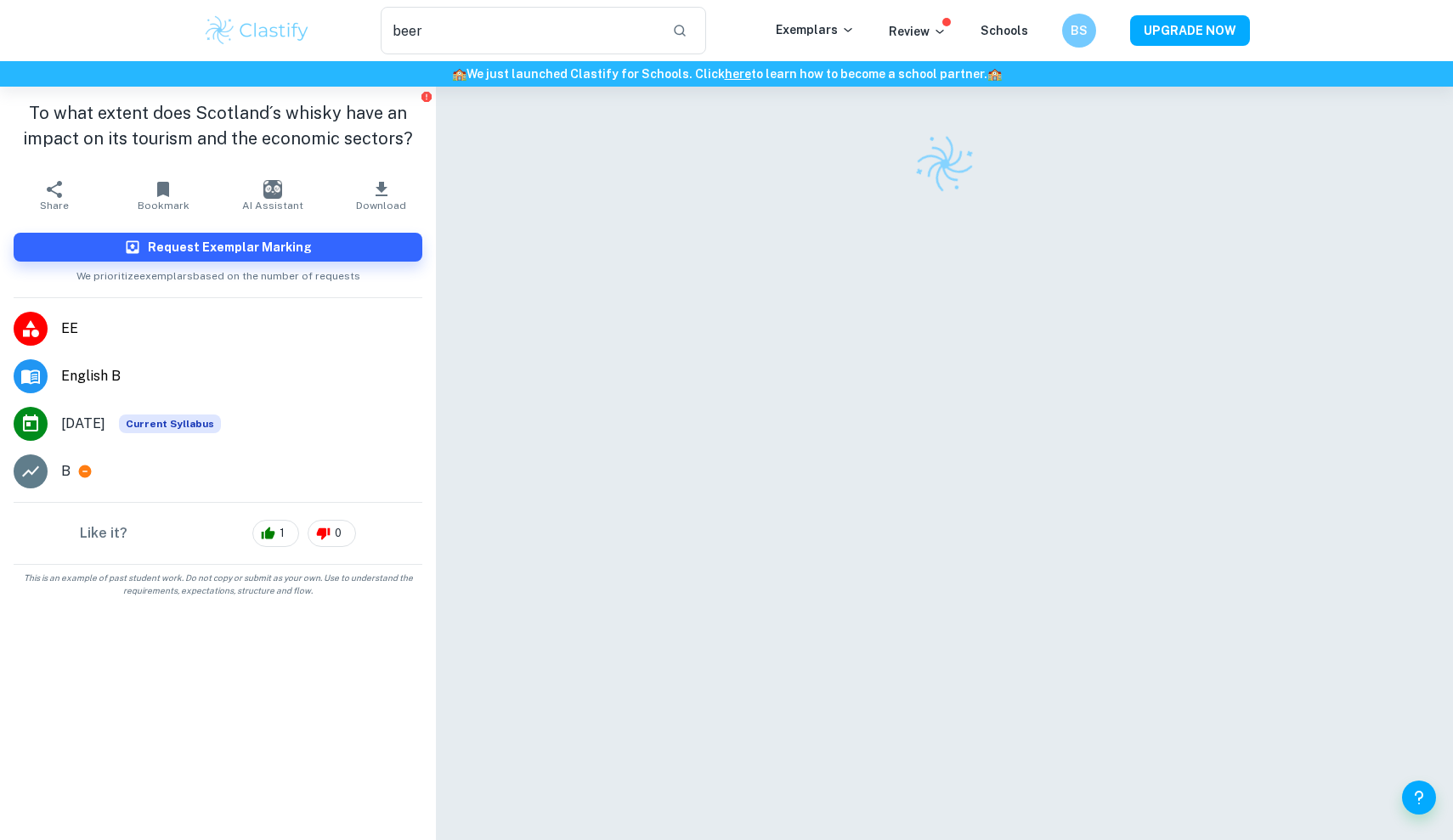
scroll to position [31, 0]
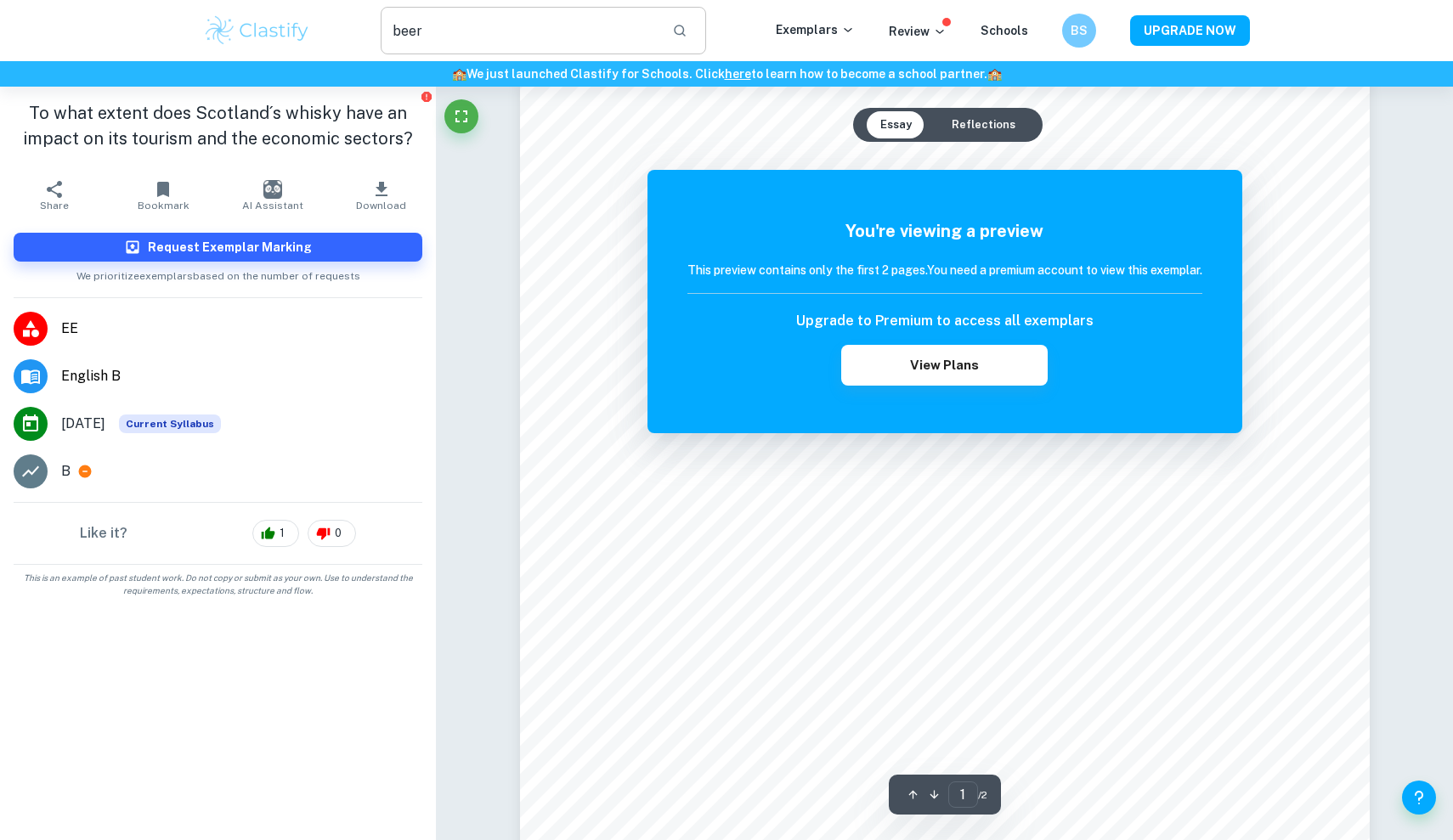
click at [550, 36] on input "beer" at bounding box center [520, 31] width 278 height 47
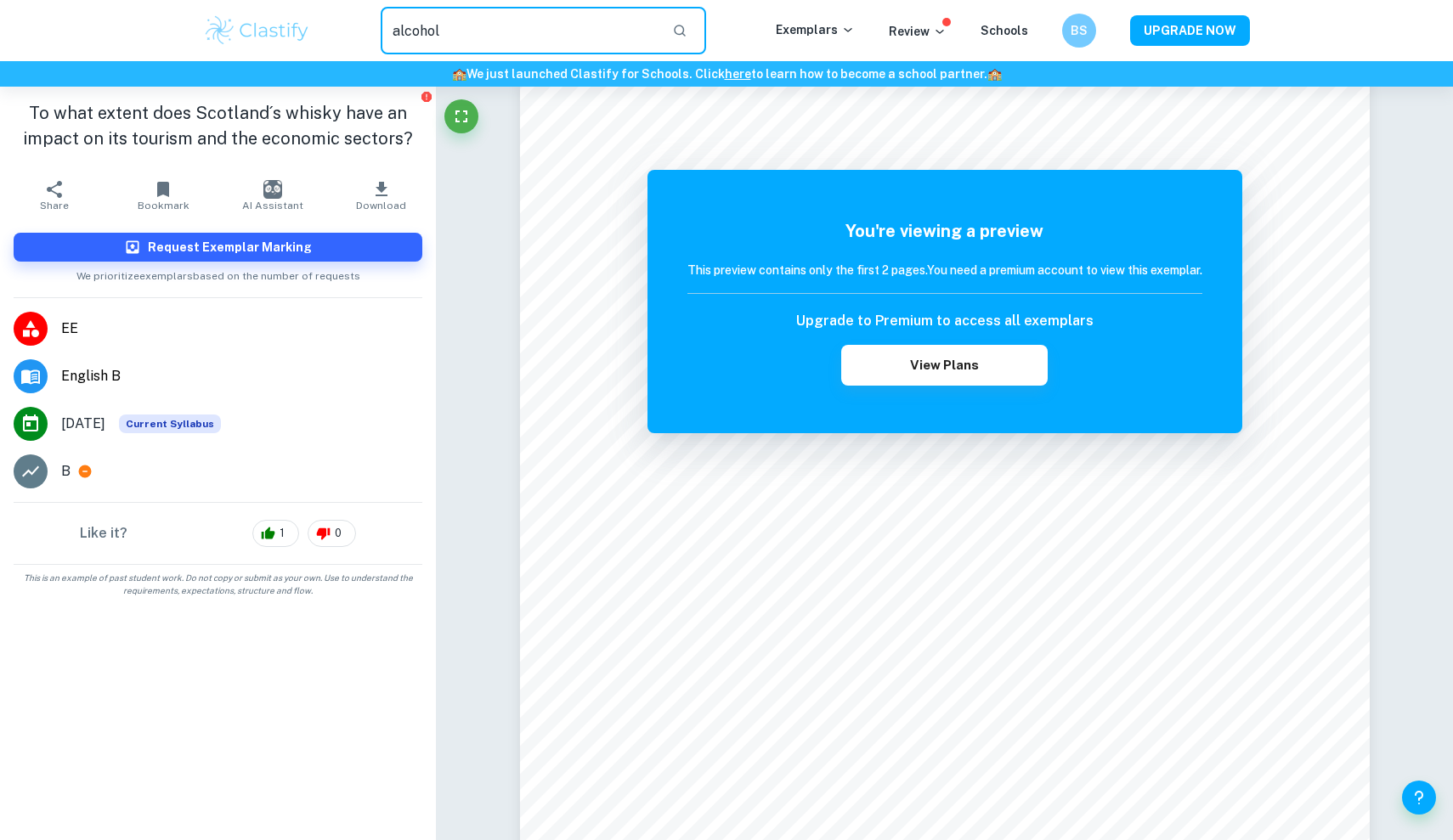
type input "alcohol"
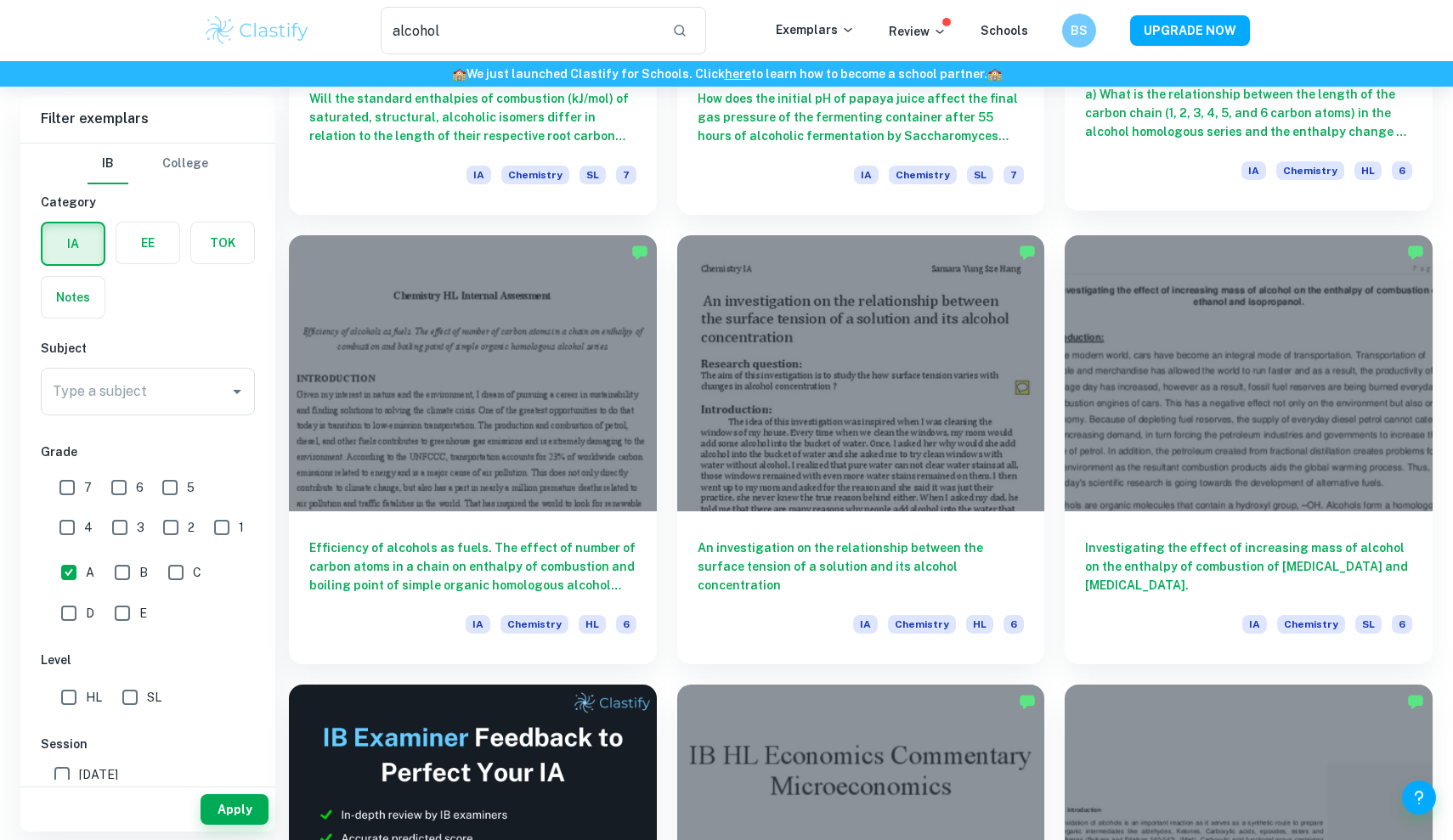
scroll to position [2443, 0]
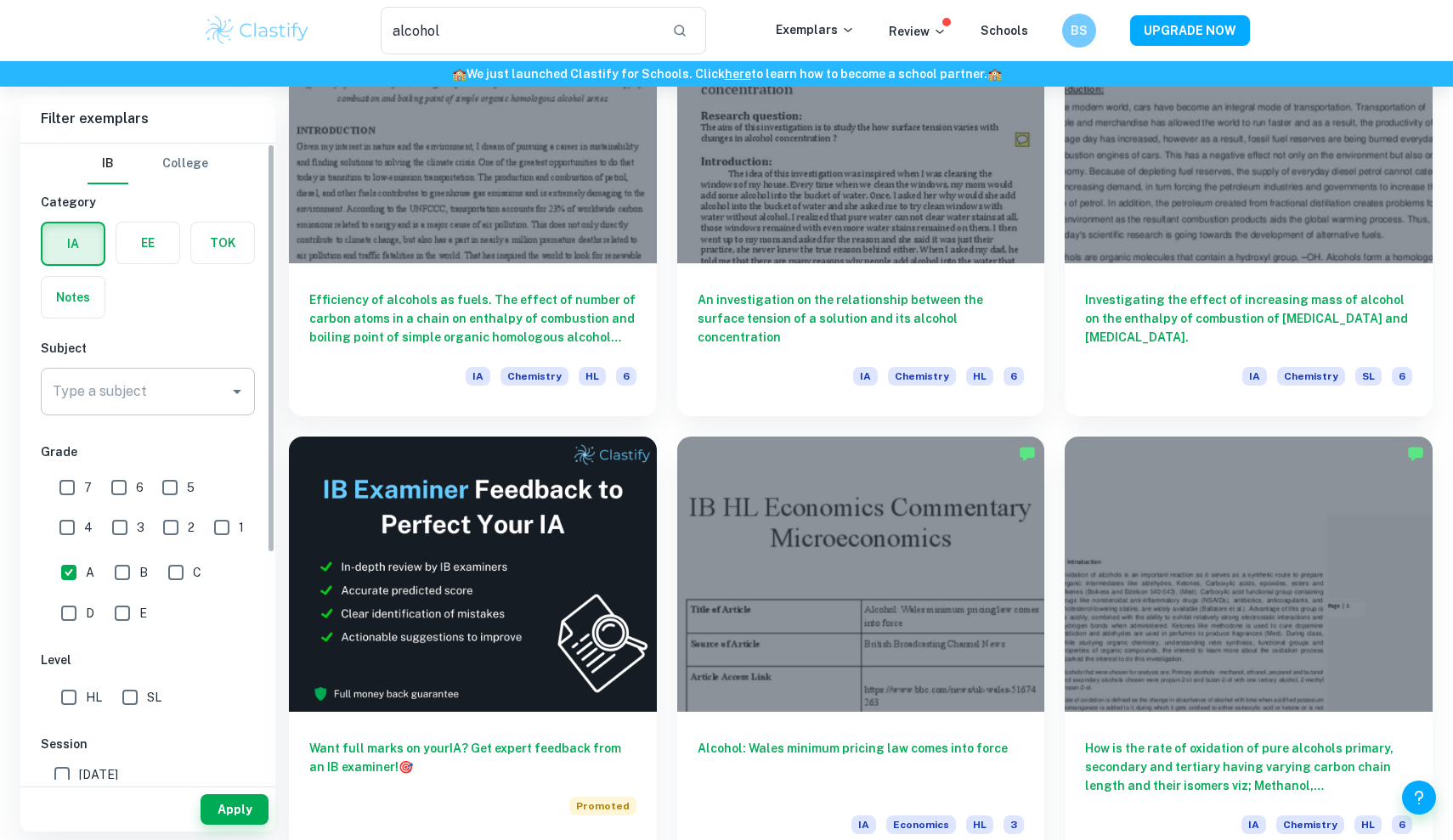
click at [184, 388] on input "Type a subject" at bounding box center [134, 391] width 174 height 32
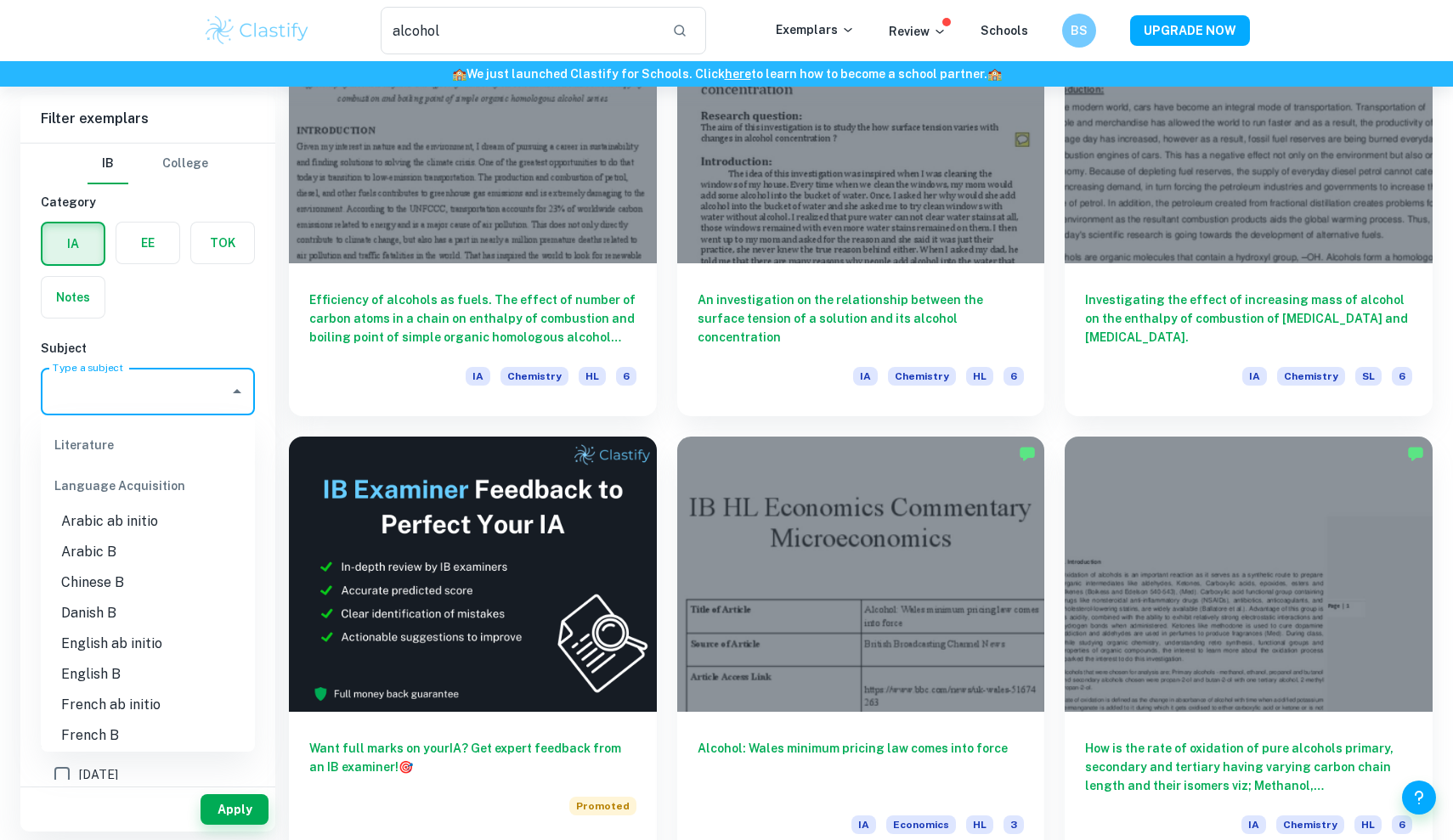
scroll to position [979, 0]
click at [130, 647] on li "English B" at bounding box center [148, 662] width 214 height 31
type input "English B"
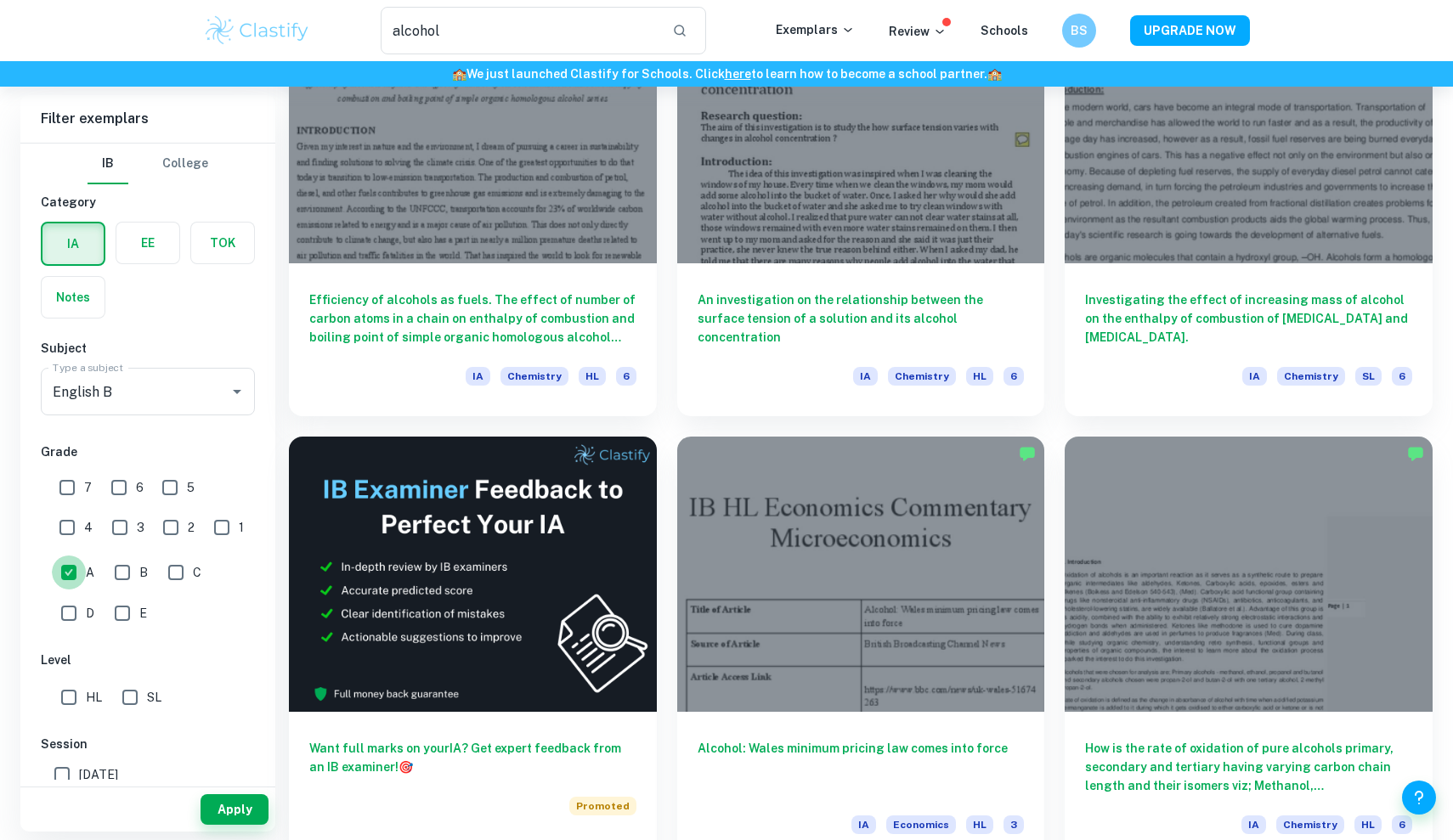
click at [72, 583] on input "A" at bounding box center [68, 572] width 34 height 34
checkbox input "false"
click at [247, 813] on button "Apply" at bounding box center [235, 809] width 68 height 31
